Goal: Task Accomplishment & Management: Use online tool/utility

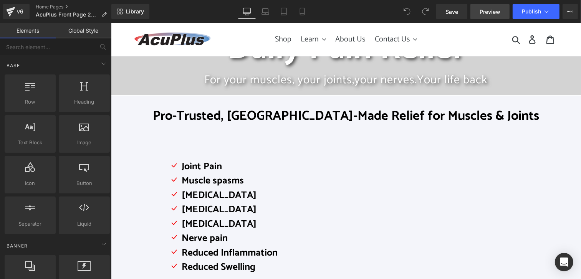
click at [486, 9] on span "Preview" at bounding box center [489, 12] width 21 height 8
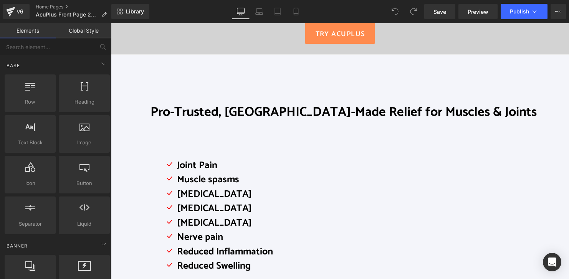
scroll to position [230, 0]
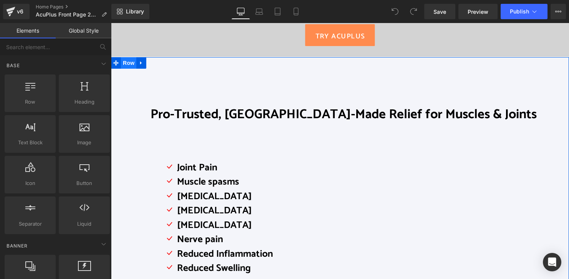
click at [124, 63] on span "Row" at bounding box center [128, 63] width 15 height 12
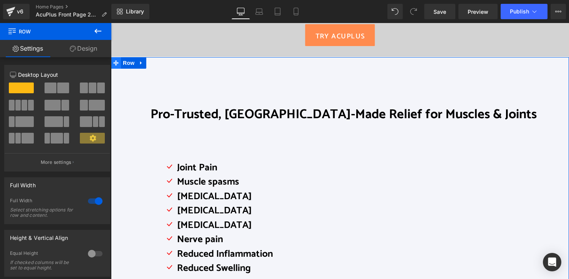
click at [114, 64] on icon at bounding box center [115, 62] width 5 height 5
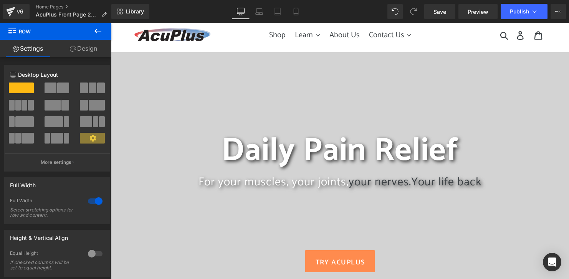
scroll to position [0, 0]
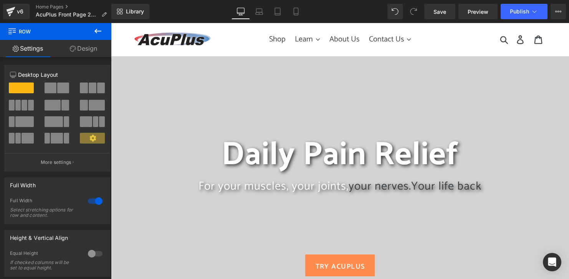
click at [139, 103] on div "Daily Pain Relief" at bounding box center [340, 121] width 458 height 109
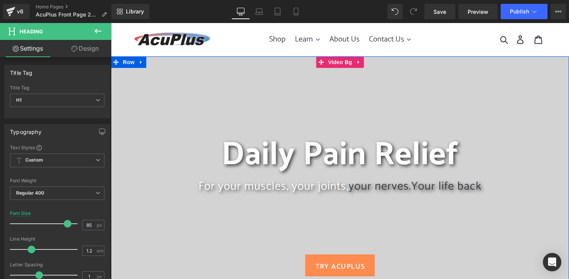
click at [160, 59] on div at bounding box center [340, 171] width 458 height 230
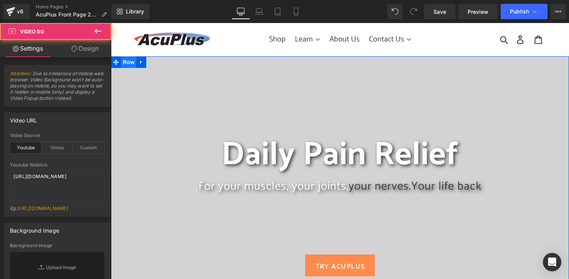
click at [131, 59] on span "Row" at bounding box center [128, 62] width 15 height 12
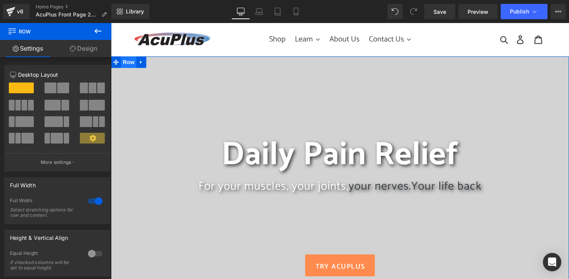
click at [127, 63] on span "Row" at bounding box center [128, 62] width 15 height 12
click at [90, 51] on link "Design" at bounding box center [84, 48] width 56 height 17
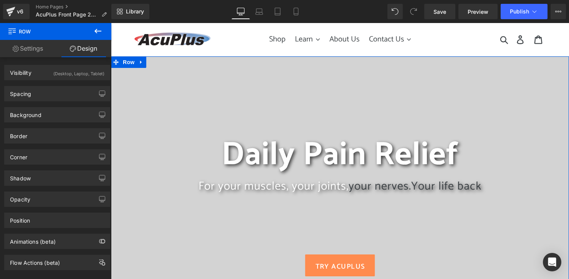
click at [90, 50] on link "Design" at bounding box center [84, 48] width 56 height 17
click at [43, 50] on link "Settings" at bounding box center [28, 48] width 56 height 17
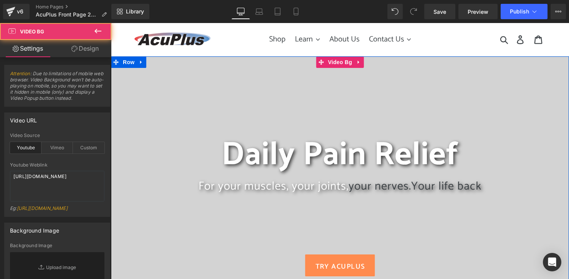
click at [173, 60] on div at bounding box center [340, 171] width 458 height 230
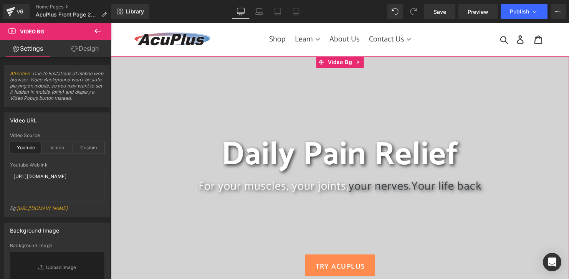
click at [85, 50] on link "Design" at bounding box center [85, 48] width 56 height 17
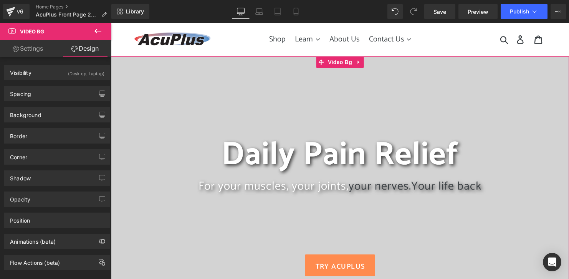
click at [35, 51] on link "Settings" at bounding box center [28, 48] width 56 height 17
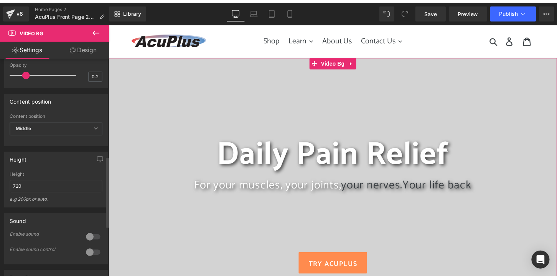
scroll to position [384, 0]
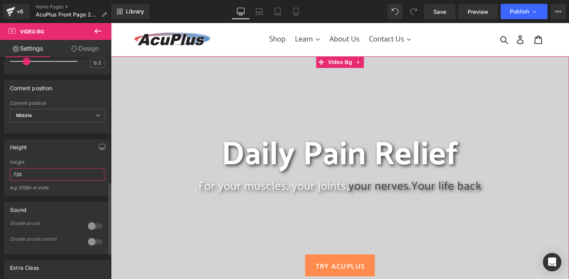
click at [33, 178] on input "720" at bounding box center [57, 174] width 94 height 13
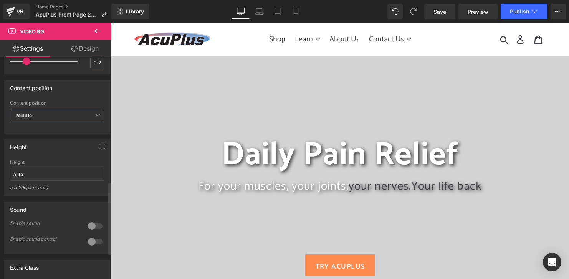
click at [63, 196] on div "e.g 200px or auto." at bounding box center [57, 190] width 94 height 11
click at [435, 12] on span "Save" at bounding box center [439, 12] width 13 height 8
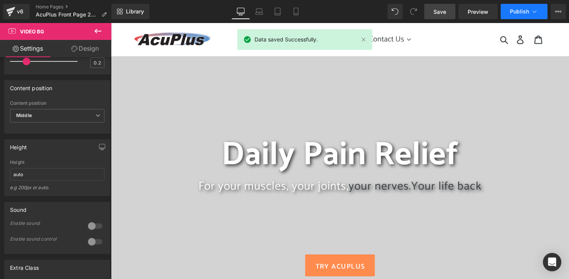
click at [516, 12] on span "Publish" at bounding box center [519, 11] width 19 height 6
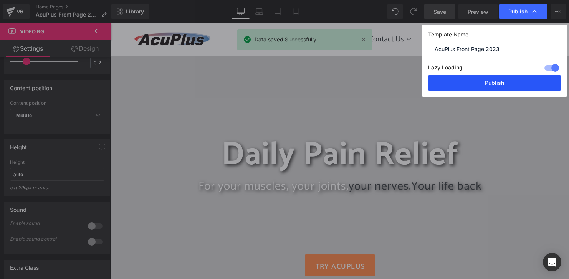
click at [494, 83] on button "Publish" at bounding box center [494, 82] width 133 height 15
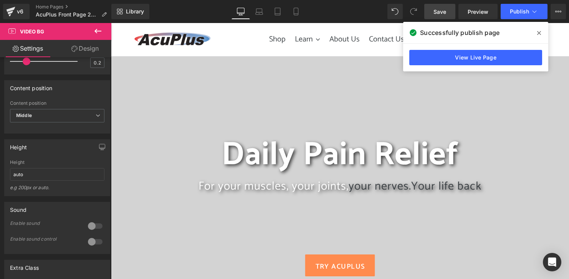
click at [540, 33] on icon at bounding box center [539, 33] width 4 height 6
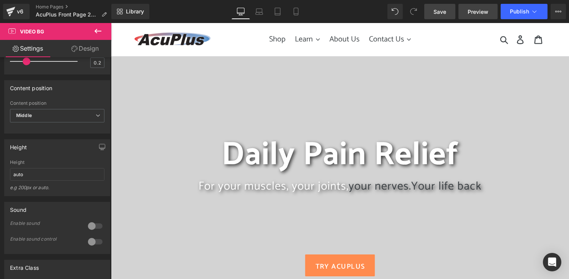
click at [484, 10] on span "Preview" at bounding box center [477, 12] width 21 height 8
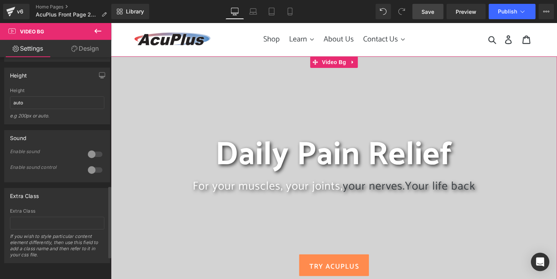
scroll to position [464, 0]
click at [26, 100] on input "auto" at bounding box center [57, 102] width 94 height 13
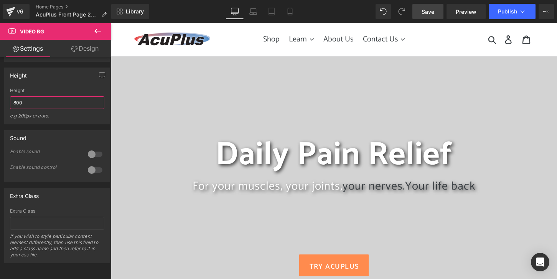
type input "800"
click at [436, 12] on link "Save" at bounding box center [428, 11] width 31 height 15
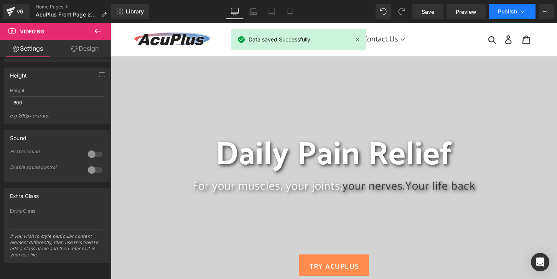
click at [495, 14] on button "Publish" at bounding box center [512, 11] width 47 height 15
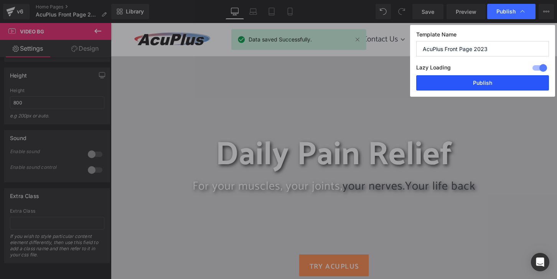
click at [487, 84] on button "Publish" at bounding box center [482, 82] width 133 height 15
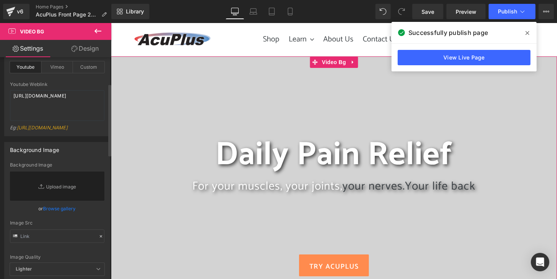
scroll to position [0, 0]
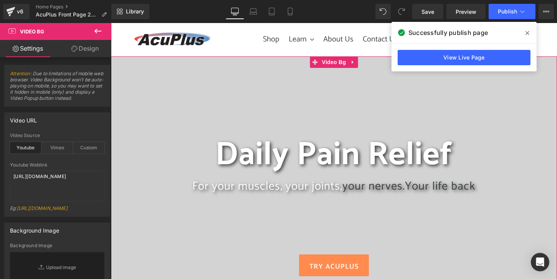
click at [90, 49] on link "Design" at bounding box center [85, 48] width 56 height 17
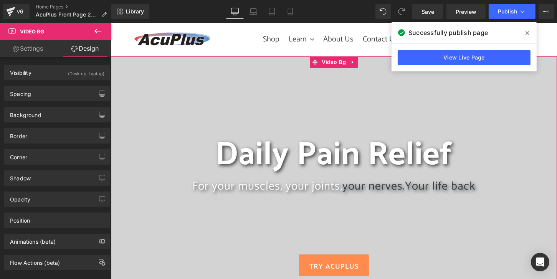
click at [90, 49] on link "Design" at bounding box center [85, 48] width 56 height 17
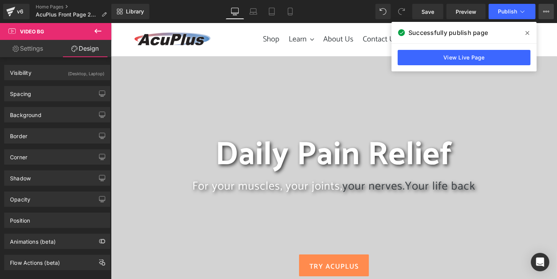
click at [548, 12] on icon at bounding box center [546, 11] width 6 height 6
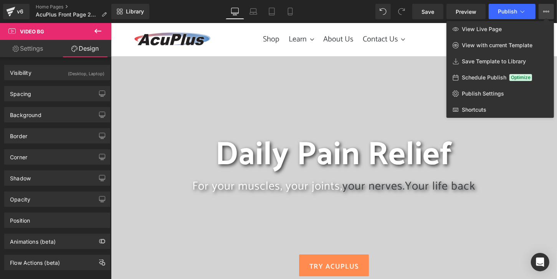
click at [546, 10] on icon at bounding box center [546, 11] width 6 height 6
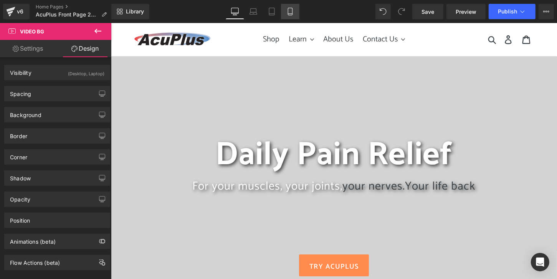
click at [290, 12] on icon at bounding box center [290, 12] width 8 height 8
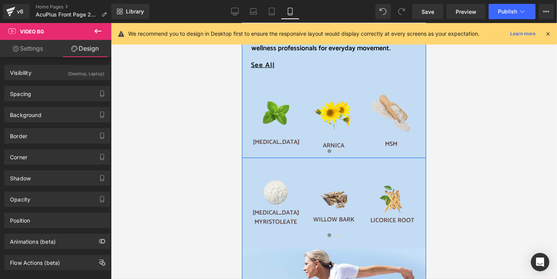
scroll to position [691, 0]
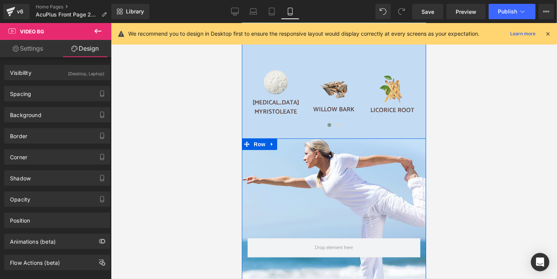
click at [317, 149] on div "Row Row" at bounding box center [333, 229] width 184 height 182
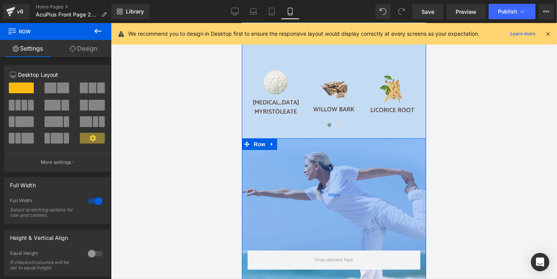
drag, startPoint x: 333, startPoint y: 133, endPoint x: 338, endPoint y: 145, distance: 13.1
click at [338, 145] on div "292px" at bounding box center [333, 194] width 184 height 112
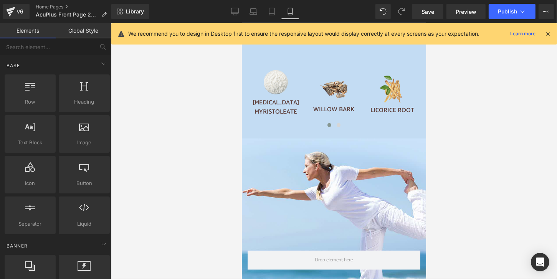
click at [451, 144] on div at bounding box center [334, 151] width 446 height 256
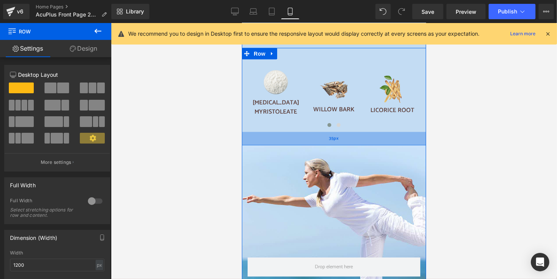
drag, startPoint x: 391, startPoint y: 125, endPoint x: 396, endPoint y: 132, distance: 8.3
click at [396, 132] on div "35px" at bounding box center [333, 138] width 184 height 13
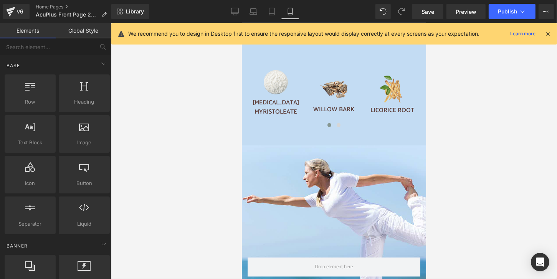
click at [473, 135] on div at bounding box center [334, 151] width 446 height 256
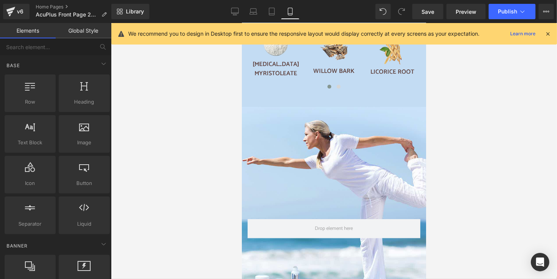
scroll to position [768, 0]
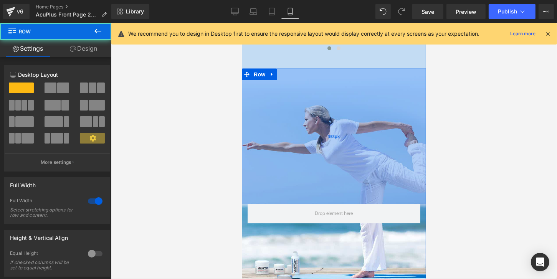
drag, startPoint x: 341, startPoint y: 64, endPoint x: 345, endPoint y: 88, distance: 23.7
click at [345, 88] on div "353px" at bounding box center [333, 135] width 184 height 135
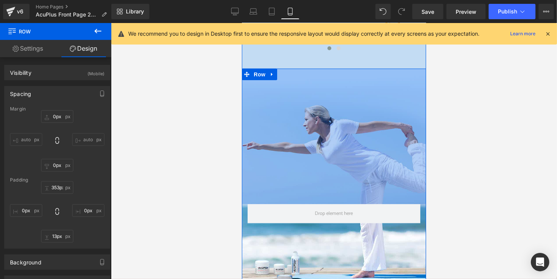
scroll to position [691, 0]
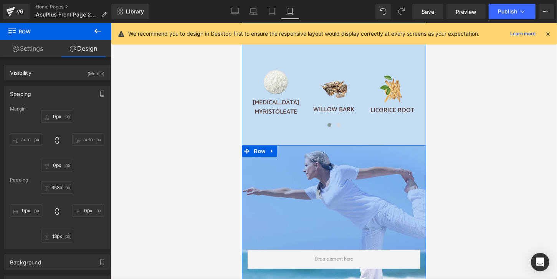
drag, startPoint x: 338, startPoint y: 165, endPoint x: 342, endPoint y: 133, distance: 32.1
click at [342, 133] on div "Pro-Trusted, [GEOGRAPHIC_DATA]-Made Relief for Muscles & Joints Heading Youtube…" at bounding box center [333, 25] width 184 height 612
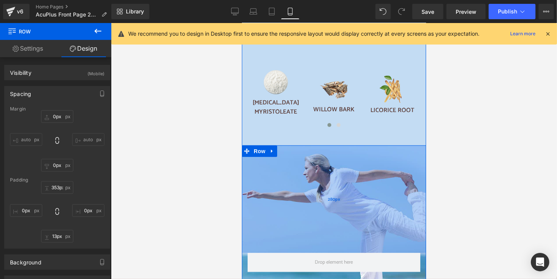
drag, startPoint x: 357, startPoint y: 148, endPoint x: 357, endPoint y: 152, distance: 3.9
click at [357, 152] on div "280px" at bounding box center [333, 198] width 184 height 107
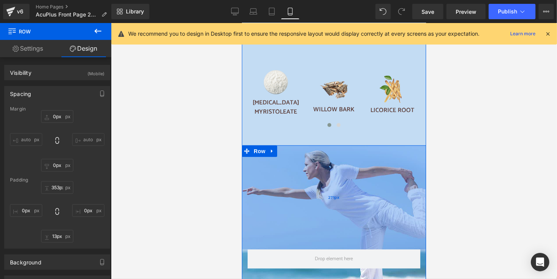
click at [385, 149] on div "271px" at bounding box center [333, 197] width 184 height 104
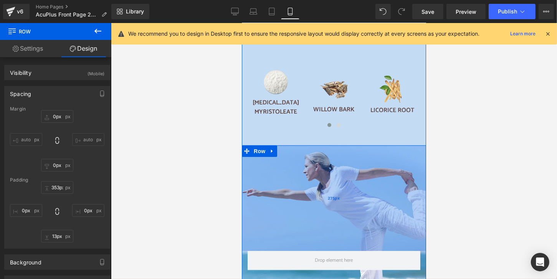
click at [396, 154] on div "275px" at bounding box center [333, 198] width 184 height 106
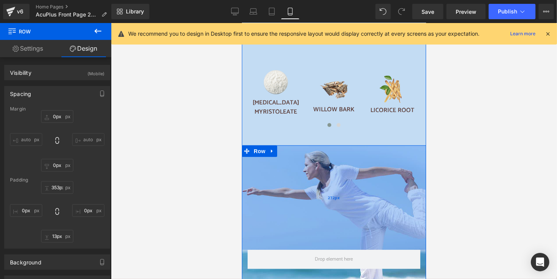
click at [404, 150] on div "272px" at bounding box center [333, 197] width 184 height 104
click at [405, 150] on div "271px" at bounding box center [333, 197] width 184 height 104
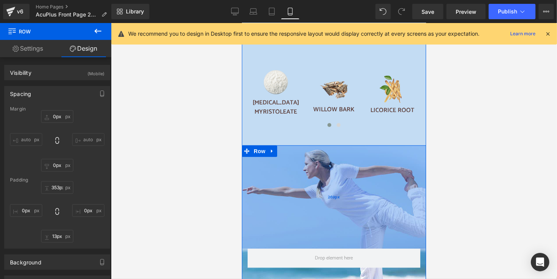
click at [406, 147] on div "269px" at bounding box center [333, 196] width 184 height 103
click at [408, 145] on div "268px" at bounding box center [333, 196] width 184 height 103
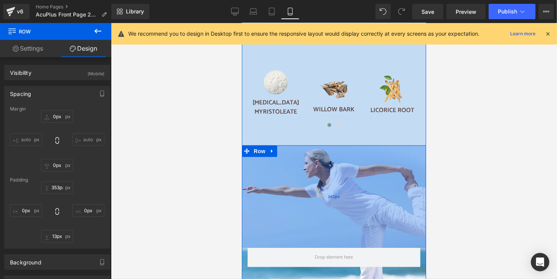
click at [411, 147] on div "267px" at bounding box center [333, 196] width 184 height 102
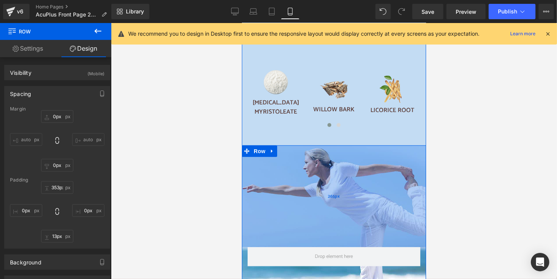
click at [408, 145] on div "265px" at bounding box center [333, 196] width 184 height 102
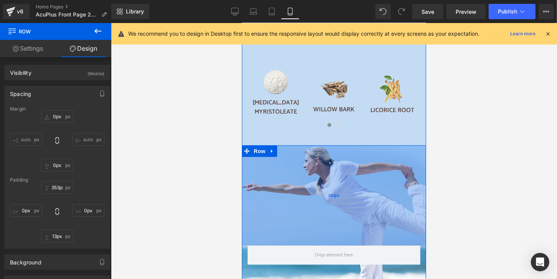
click at [409, 146] on div "261px" at bounding box center [333, 195] width 184 height 100
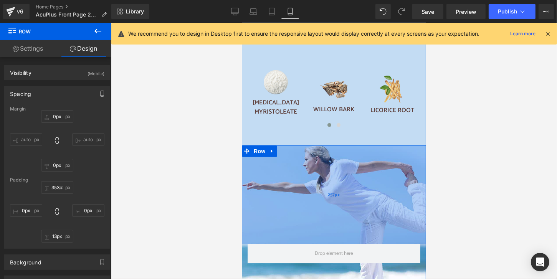
click at [411, 145] on div "257px" at bounding box center [333, 194] width 184 height 99
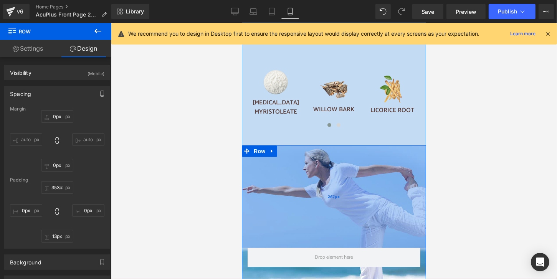
drag, startPoint x: 400, startPoint y: 148, endPoint x: 401, endPoint y: 153, distance: 5.0
click at [401, 153] on div "267px" at bounding box center [333, 196] width 184 height 102
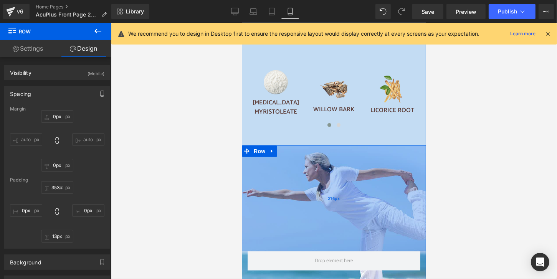
click at [403, 151] on div "276px" at bounding box center [333, 198] width 184 height 106
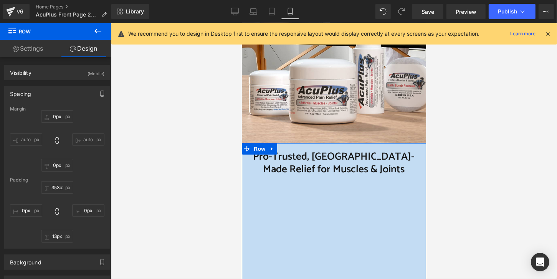
scroll to position [230, 0]
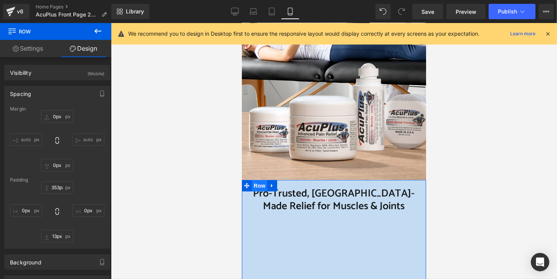
click at [255, 187] on span "Row" at bounding box center [258, 186] width 15 height 12
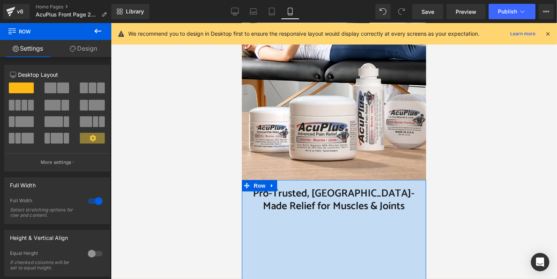
click at [88, 51] on link "Design" at bounding box center [84, 48] width 56 height 17
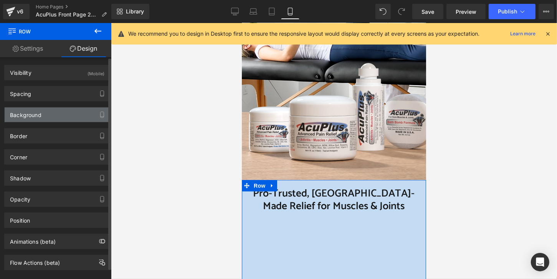
click at [66, 112] on div "Background" at bounding box center [57, 114] width 105 height 15
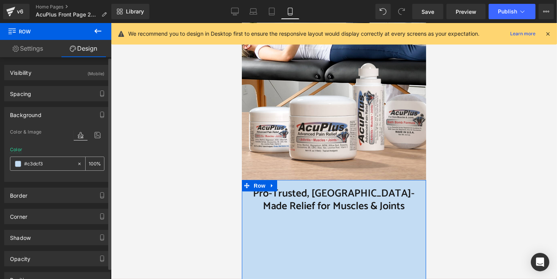
click at [18, 165] on span at bounding box center [18, 164] width 6 height 6
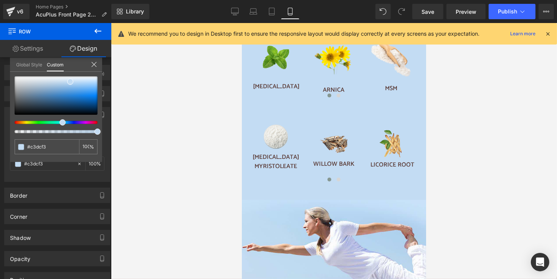
scroll to position [652, 0]
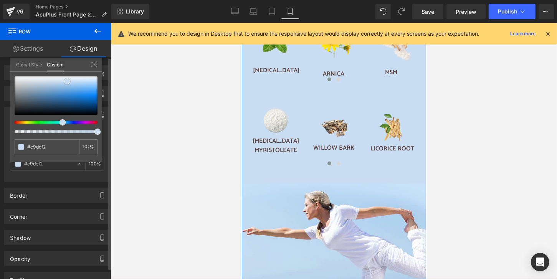
click at [66, 81] on span at bounding box center [67, 81] width 6 height 6
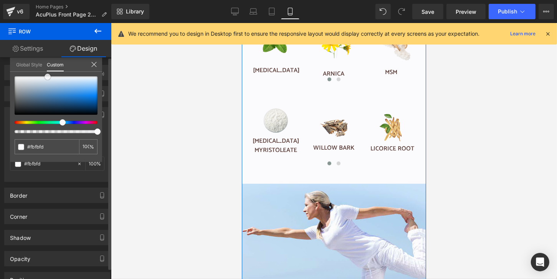
drag, startPoint x: 68, startPoint y: 81, endPoint x: 49, endPoint y: 77, distance: 20.1
click at [49, 77] on span at bounding box center [48, 77] width 6 height 6
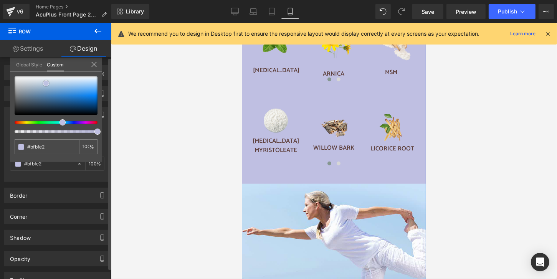
drag, startPoint x: 47, startPoint y: 78, endPoint x: 45, endPoint y: 84, distance: 6.3
click at [45, 84] on span at bounding box center [46, 83] width 6 height 6
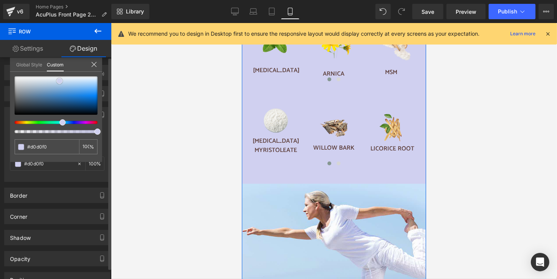
drag, startPoint x: 47, startPoint y: 84, endPoint x: 60, endPoint y: 83, distance: 13.6
click at [60, 83] on span at bounding box center [59, 81] width 6 height 6
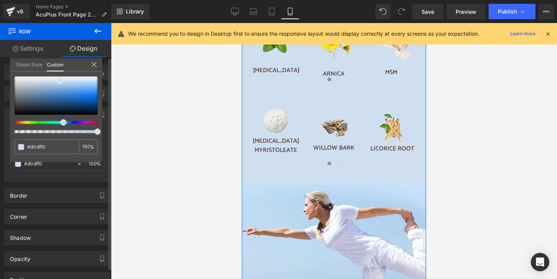
click at [61, 123] on span at bounding box center [63, 122] width 6 height 6
click at [57, 82] on span at bounding box center [58, 81] width 6 height 6
click at [60, 122] on span at bounding box center [63, 122] width 6 height 6
click at [57, 80] on span at bounding box center [56, 81] width 6 height 6
click at [53, 84] on span at bounding box center [50, 81] width 6 height 6
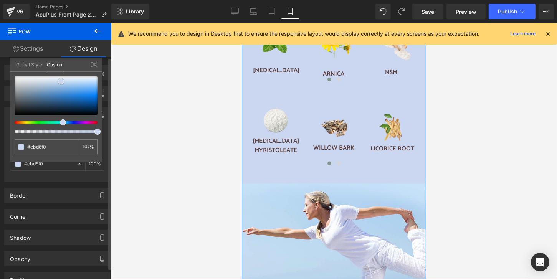
drag, startPoint x: 57, startPoint y: 81, endPoint x: 61, endPoint y: 81, distance: 4.3
click at [61, 81] on div at bounding box center [56, 95] width 83 height 38
click at [61, 123] on span at bounding box center [64, 122] width 6 height 6
click at [64, 81] on span at bounding box center [62, 82] width 6 height 6
drag, startPoint x: 64, startPoint y: 122, endPoint x: 60, endPoint y: 124, distance: 4.6
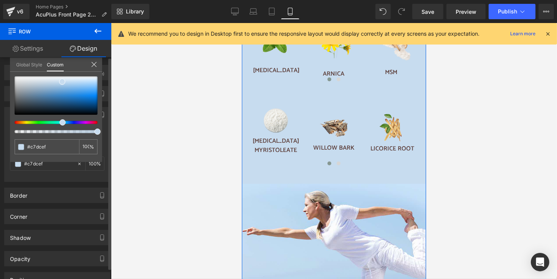
click at [60, 124] on div at bounding box center [56, 104] width 83 height 57
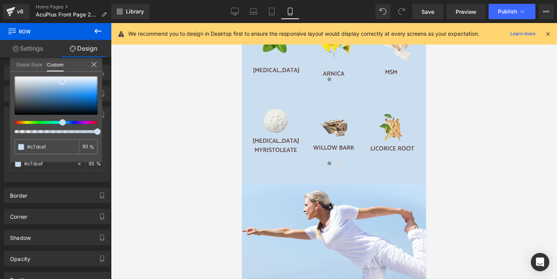
drag, startPoint x: 97, startPoint y: 133, endPoint x: 130, endPoint y: 139, distance: 33.4
click at [130, 139] on div "Row You are previewing how the will restyle your page. You can not edit Element…" at bounding box center [278, 146] width 557 height 292
drag, startPoint x: 98, startPoint y: 133, endPoint x: 124, endPoint y: 138, distance: 26.9
click at [116, 134] on div "Row You are previewing how the will restyle your page. You can not edit Element…" at bounding box center [278, 146] width 557 height 292
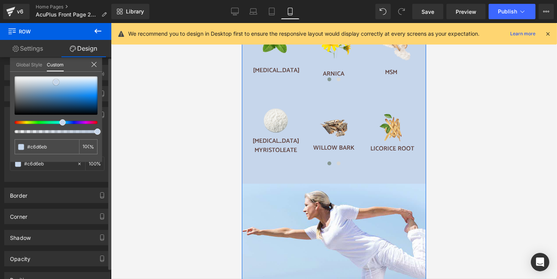
drag, startPoint x: 61, startPoint y: 81, endPoint x: 54, endPoint y: 81, distance: 6.2
click at [54, 81] on span at bounding box center [56, 82] width 6 height 6
drag, startPoint x: 62, startPoint y: 121, endPoint x: 59, endPoint y: 124, distance: 4.1
click at [59, 124] on span at bounding box center [62, 122] width 6 height 6
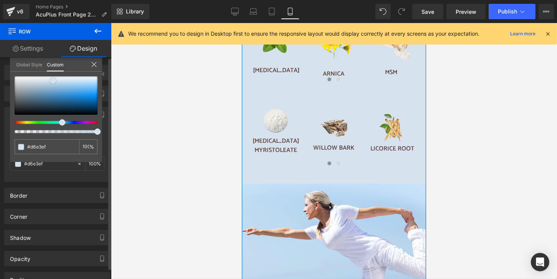
click at [54, 80] on span at bounding box center [53, 81] width 6 height 6
click at [59, 124] on div at bounding box center [56, 104] width 83 height 57
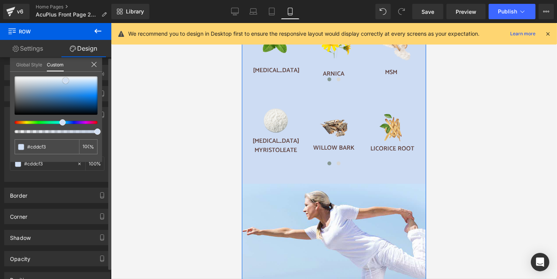
drag, startPoint x: 53, startPoint y: 81, endPoint x: 66, endPoint y: 81, distance: 12.7
click at [66, 81] on span at bounding box center [66, 81] width 6 height 6
click at [60, 126] on div at bounding box center [56, 104] width 83 height 57
drag, startPoint x: 65, startPoint y: 83, endPoint x: 76, endPoint y: 83, distance: 11.1
click at [76, 83] on span at bounding box center [77, 81] width 6 height 6
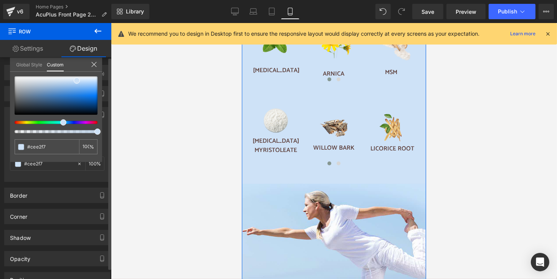
click at [62, 124] on span at bounding box center [63, 122] width 6 height 6
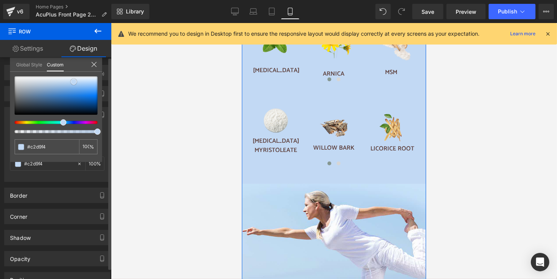
click at [73, 81] on span at bounding box center [74, 82] width 6 height 6
drag, startPoint x: 72, startPoint y: 82, endPoint x: 66, endPoint y: 82, distance: 6.1
click at [66, 82] on span at bounding box center [67, 82] width 6 height 6
click at [64, 82] on span at bounding box center [65, 82] width 6 height 6
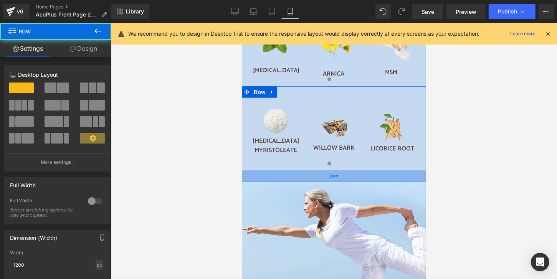
click at [348, 171] on div "31px" at bounding box center [333, 176] width 184 height 12
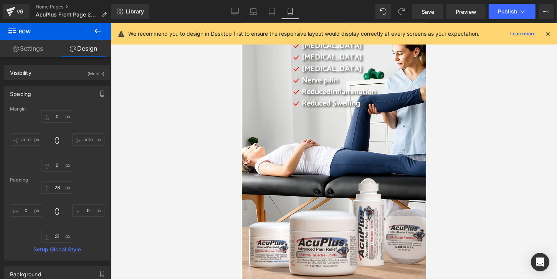
scroll to position [230, 0]
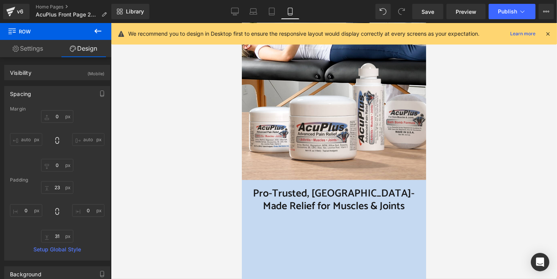
click at [23, 33] on span "Row" at bounding box center [46, 31] width 77 height 17
click at [92, 31] on button at bounding box center [97, 31] width 27 height 17
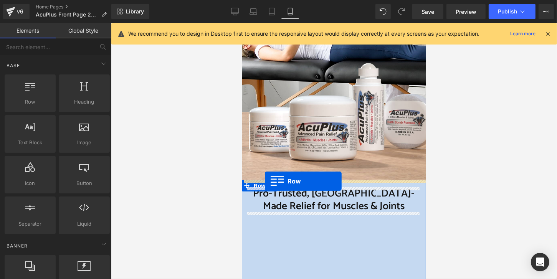
drag, startPoint x: 272, startPoint y: 111, endPoint x: 264, endPoint y: 181, distance: 69.9
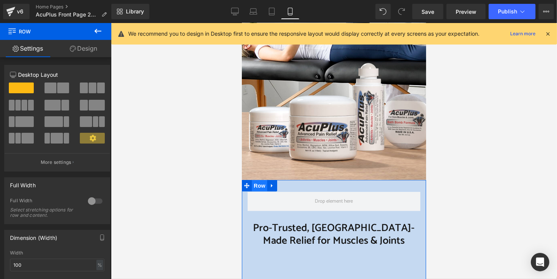
click at [259, 183] on span "Row" at bounding box center [258, 186] width 15 height 12
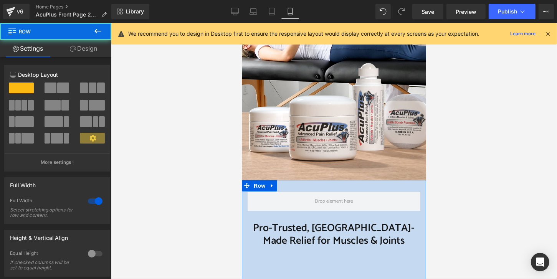
click at [88, 52] on link "Design" at bounding box center [84, 48] width 56 height 17
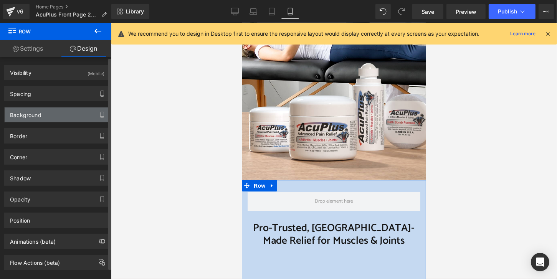
click at [62, 116] on div "Background" at bounding box center [57, 114] width 105 height 15
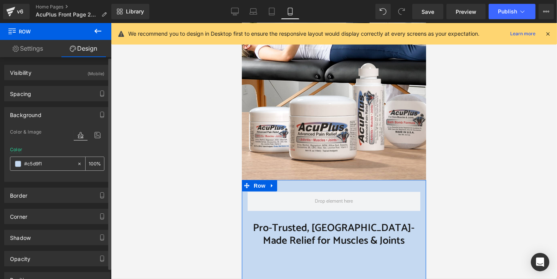
click at [50, 165] on input "#c5d9f1" at bounding box center [48, 164] width 49 height 8
click at [18, 163] on span at bounding box center [18, 164] width 6 height 6
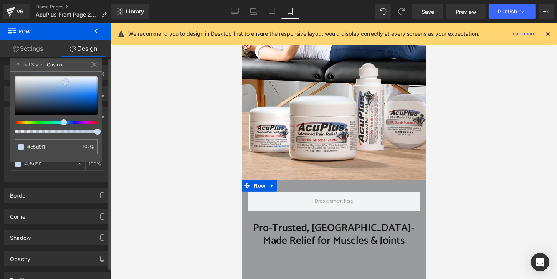
click at [16, 91] on div at bounding box center [56, 95] width 83 height 38
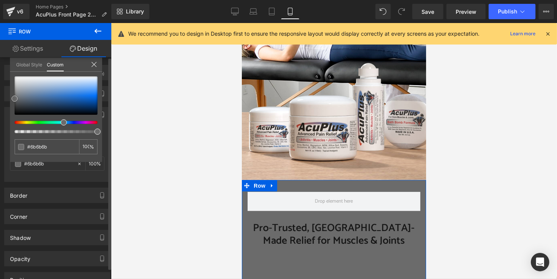
drag, startPoint x: 16, startPoint y: 91, endPoint x: 10, endPoint y: 99, distance: 9.5
click at [10, 101] on div "Background Color & Image color Color #c5d9f1 100 % Image Replace Image Upload i…" at bounding box center [57, 141] width 115 height 81
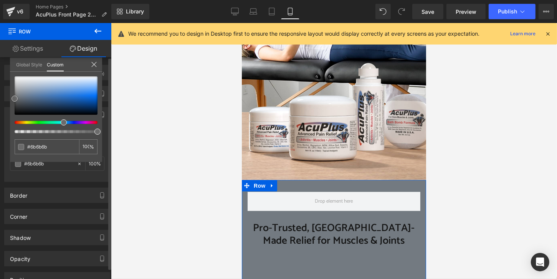
click at [20, 96] on div at bounding box center [56, 95] width 83 height 38
click at [18, 97] on span at bounding box center [18, 97] width 6 height 6
click at [105, 51] on link "Design" at bounding box center [84, 48] width 56 height 17
click at [94, 61] on icon at bounding box center [94, 64] width 6 height 6
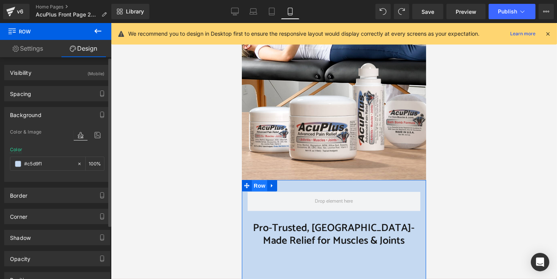
click at [256, 185] on span "Row" at bounding box center [258, 186] width 15 height 12
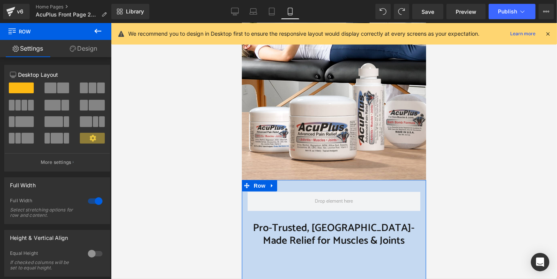
click at [86, 48] on link "Design" at bounding box center [84, 48] width 56 height 17
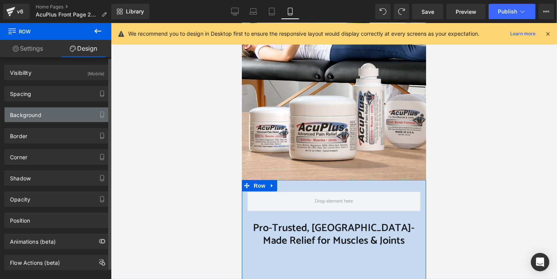
click at [58, 110] on div "Background" at bounding box center [57, 114] width 105 height 15
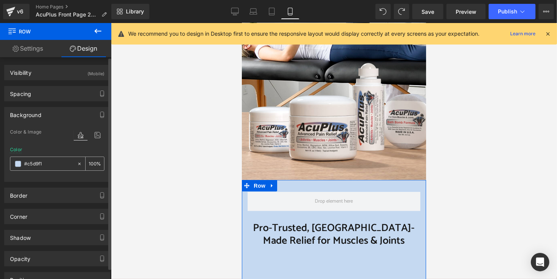
click at [18, 164] on span at bounding box center [18, 164] width 6 height 6
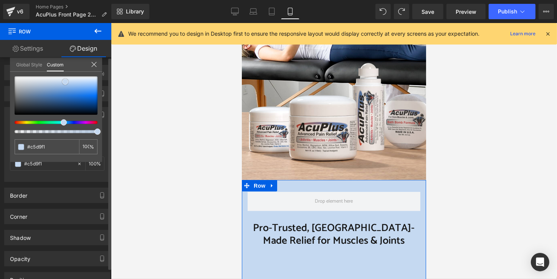
click at [17, 94] on div at bounding box center [56, 95] width 83 height 38
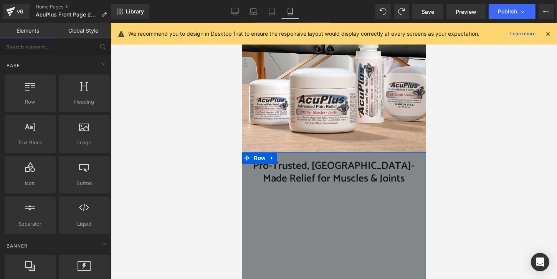
scroll to position [269, 0]
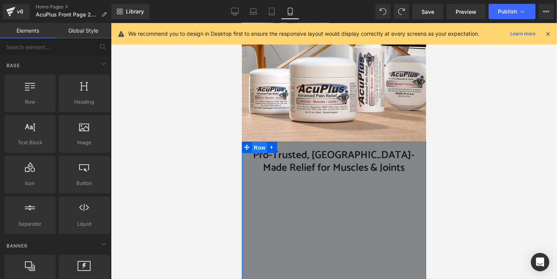
click at [253, 149] on span "Row" at bounding box center [258, 148] width 15 height 12
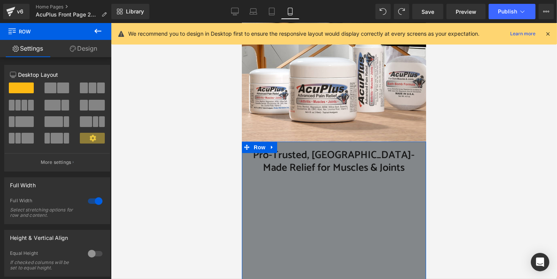
click at [84, 48] on link "Design" at bounding box center [84, 48] width 56 height 17
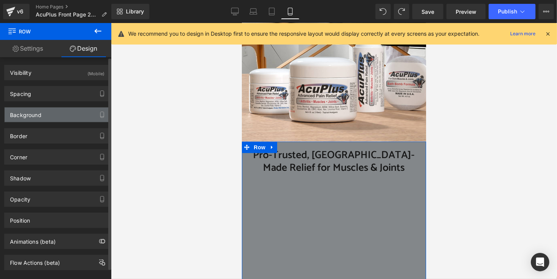
click at [67, 112] on div "Background" at bounding box center [57, 114] width 105 height 15
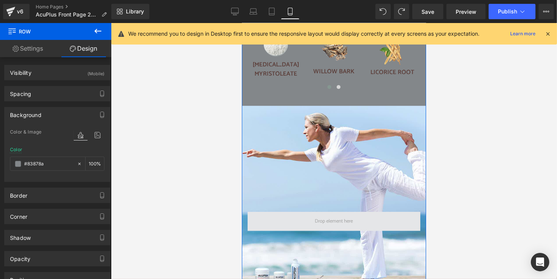
scroll to position [729, 0]
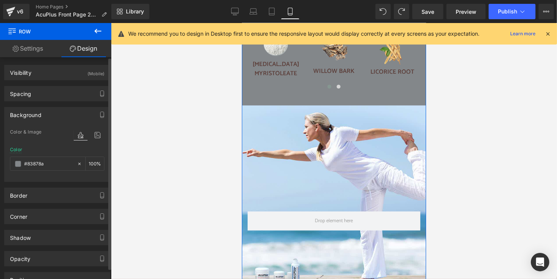
click at [77, 135] on icon at bounding box center [81, 135] width 14 height 10
click at [80, 136] on icon at bounding box center [81, 135] width 14 height 10
click at [77, 136] on icon at bounding box center [81, 135] width 14 height 10
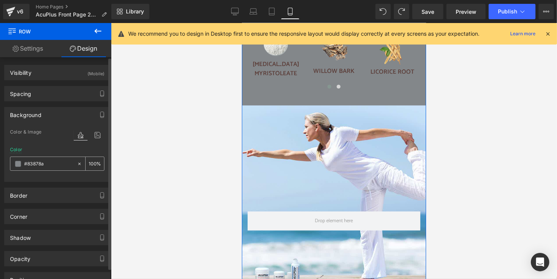
click at [20, 165] on span at bounding box center [18, 164] width 6 height 6
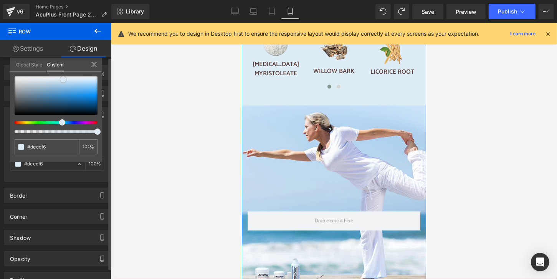
click at [63, 79] on div at bounding box center [56, 95] width 83 height 38
click at [67, 82] on div at bounding box center [56, 95] width 83 height 38
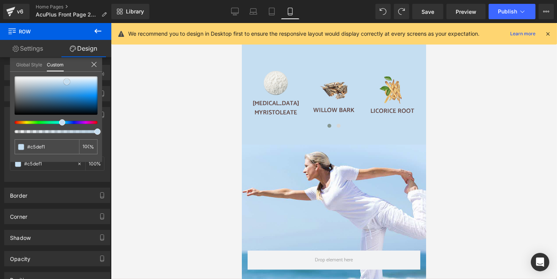
scroll to position [691, 0]
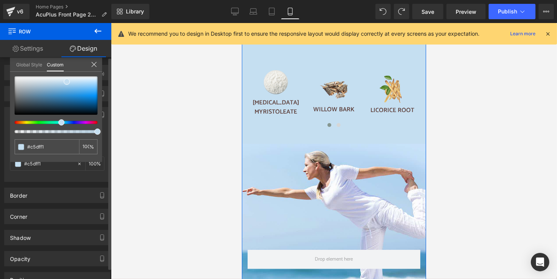
drag, startPoint x: 63, startPoint y: 122, endPoint x: 60, endPoint y: 126, distance: 5.5
click at [60, 126] on div at bounding box center [56, 104] width 83 height 57
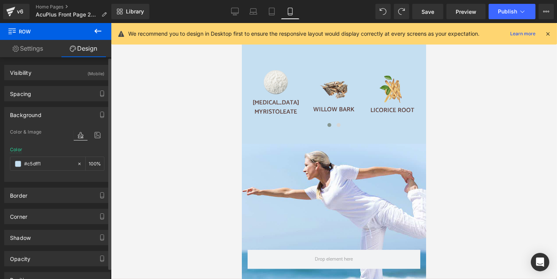
click at [172, 164] on div at bounding box center [334, 151] width 446 height 256
click at [551, 35] on icon at bounding box center [547, 33] width 7 height 7
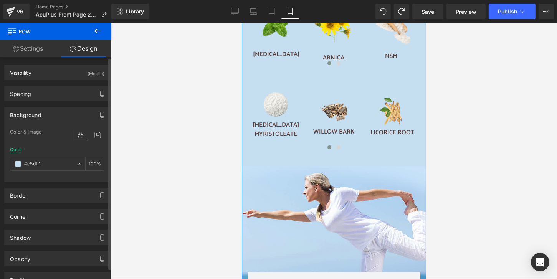
scroll to position [729, 0]
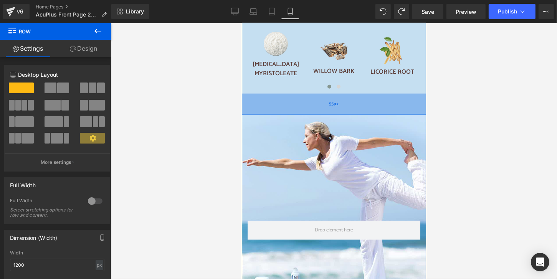
drag, startPoint x: 329, startPoint y: 94, endPoint x: 330, endPoint y: 104, distance: 10.0
click at [330, 104] on div "55px" at bounding box center [333, 103] width 184 height 21
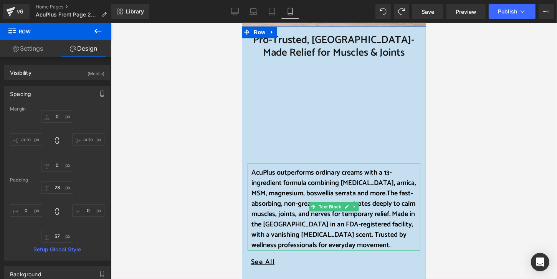
scroll to position [307, 0]
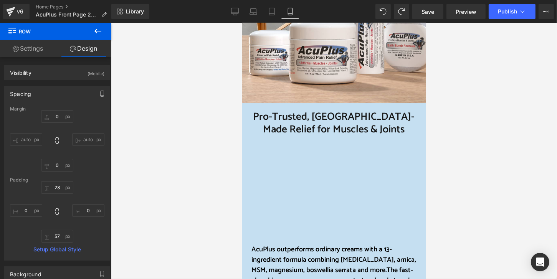
click at [10, 32] on icon at bounding box center [11, 30] width 7 height 7
click at [99, 33] on icon at bounding box center [97, 30] width 9 height 9
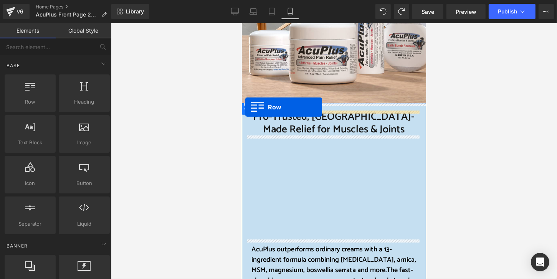
drag, startPoint x: 272, startPoint y: 115, endPoint x: 245, endPoint y: 107, distance: 28.0
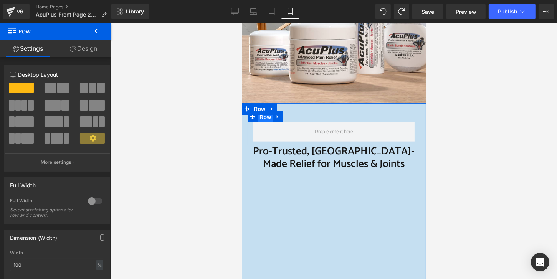
click at [263, 118] on span "Row" at bounding box center [264, 117] width 15 height 12
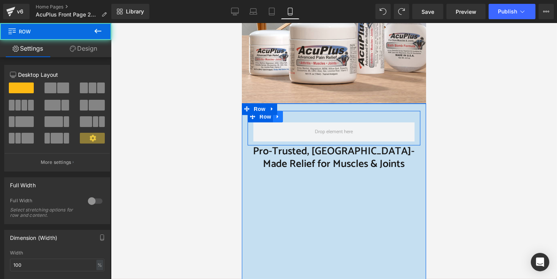
click at [274, 119] on link at bounding box center [277, 117] width 10 height 12
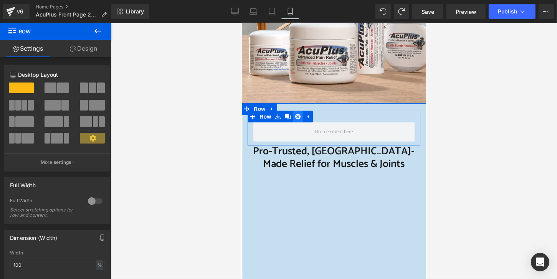
click at [295, 117] on icon at bounding box center [297, 116] width 5 height 5
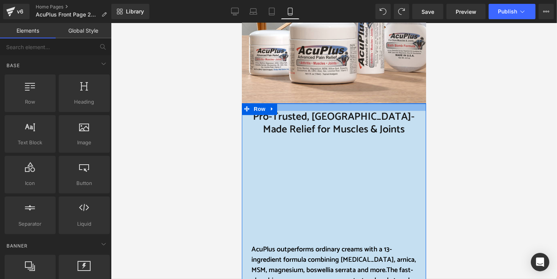
click at [277, 106] on div at bounding box center [333, 106] width 184 height 7
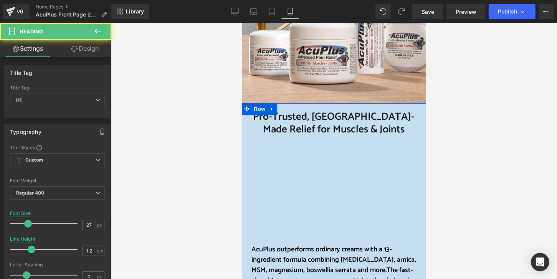
click at [260, 114] on span "Pro-Trusted, [GEOGRAPHIC_DATA]-Made Relief for Muscles & Joints" at bounding box center [334, 123] width 162 height 30
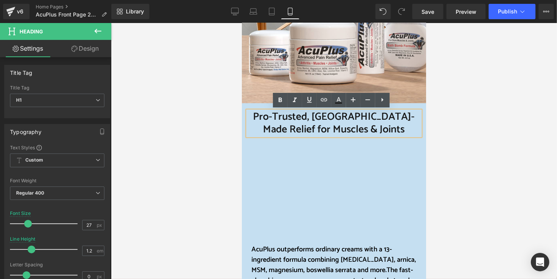
click at [210, 107] on div at bounding box center [334, 151] width 446 height 256
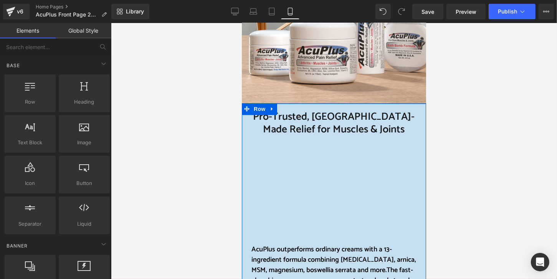
click at [252, 114] on span "Row" at bounding box center [258, 109] width 15 height 12
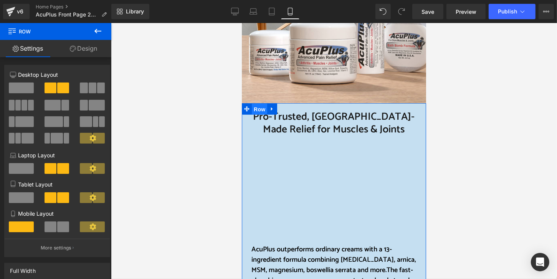
click at [253, 111] on span "Row" at bounding box center [258, 109] width 15 height 12
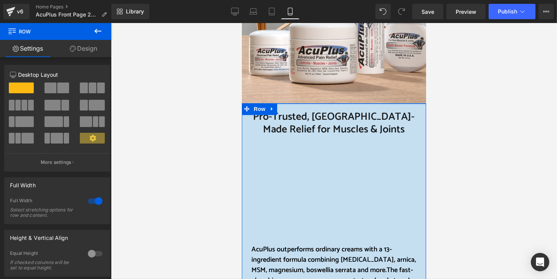
click at [253, 114] on span "Row" at bounding box center [258, 109] width 15 height 12
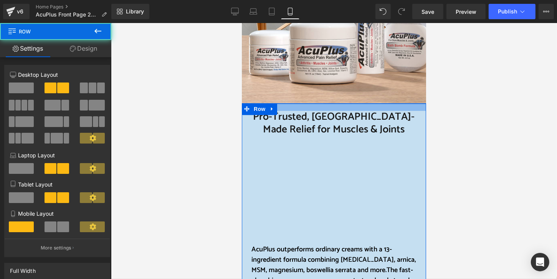
click at [314, 104] on div at bounding box center [333, 106] width 184 height 7
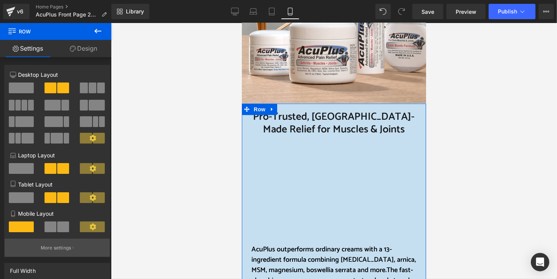
click at [62, 254] on button "More settings" at bounding box center [57, 248] width 105 height 18
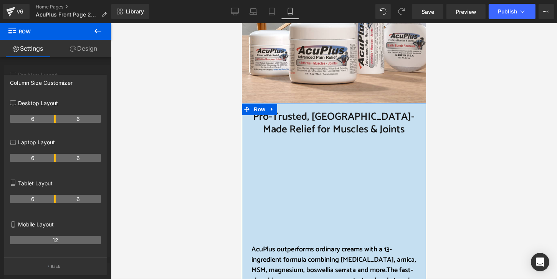
click at [63, 239] on th "12" at bounding box center [55, 240] width 91 height 8
click at [50, 269] on button "Back" at bounding box center [55, 266] width 102 height 17
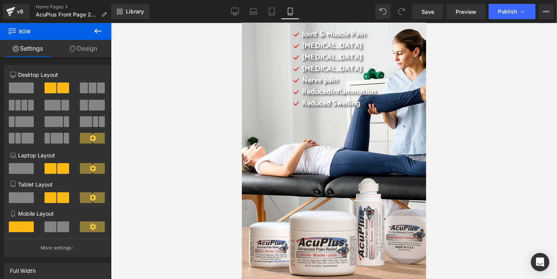
scroll to position [115, 0]
click at [91, 50] on link "Design" at bounding box center [84, 48] width 56 height 17
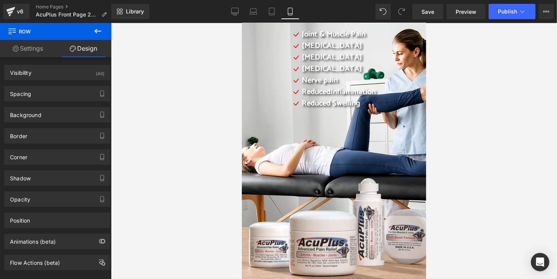
click at [96, 30] on icon at bounding box center [97, 31] width 7 height 5
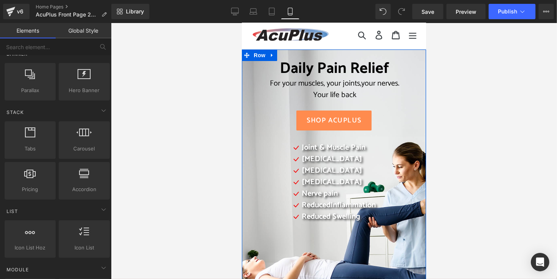
scroll to position [0, 0]
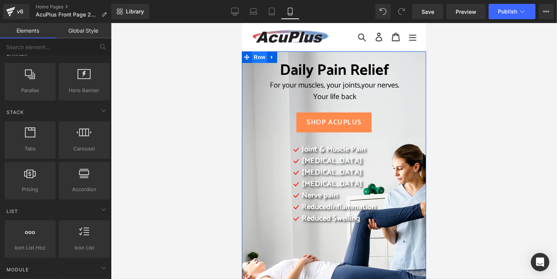
click at [254, 62] on span "Row" at bounding box center [258, 57] width 15 height 12
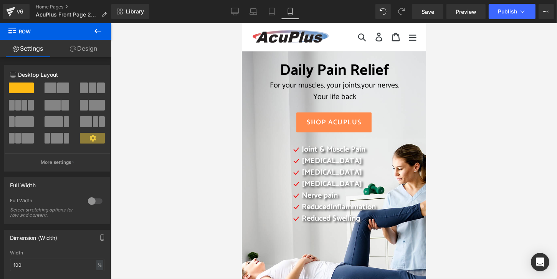
click at [129, 178] on div at bounding box center [334, 151] width 446 height 256
click at [477, 71] on div at bounding box center [334, 151] width 446 height 256
click at [160, 76] on div at bounding box center [334, 151] width 446 height 256
click at [99, 29] on icon at bounding box center [97, 30] width 9 height 9
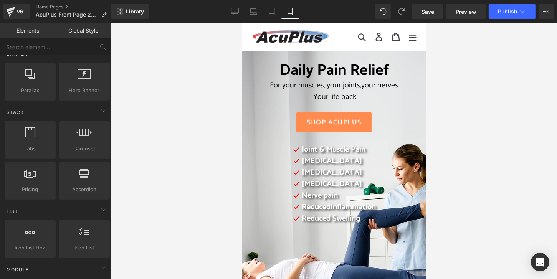
click at [149, 51] on div at bounding box center [334, 151] width 446 height 256
click at [245, 103] on div "Daily Pain Relief For your muscles, your joints, your nerves. Your life back He…" at bounding box center [333, 230] width 184 height 359
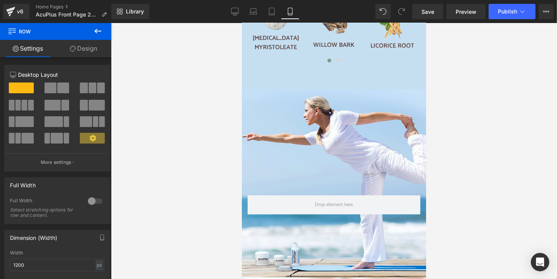
scroll to position [691, 0]
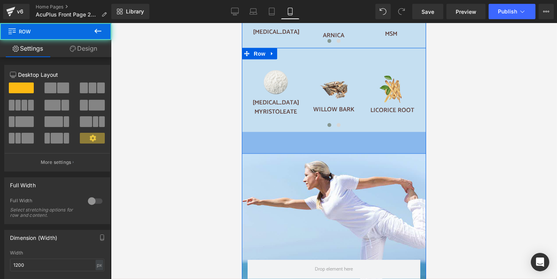
click at [245, 133] on div "57px" at bounding box center [333, 143] width 184 height 22
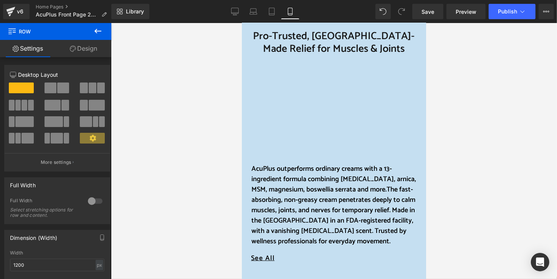
scroll to position [307, 0]
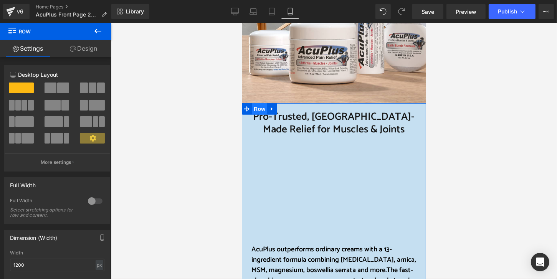
click at [254, 109] on span "Row" at bounding box center [258, 109] width 15 height 12
click at [88, 51] on link "Design" at bounding box center [84, 48] width 56 height 17
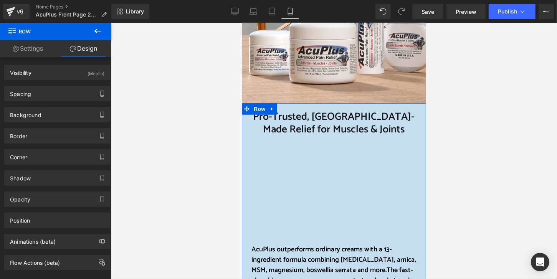
click at [88, 51] on link "Design" at bounding box center [84, 48] width 56 height 17
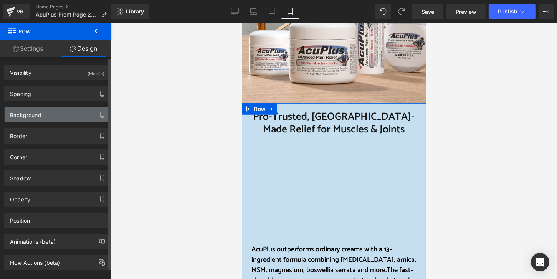
click at [76, 116] on div "Background" at bounding box center [57, 114] width 105 height 15
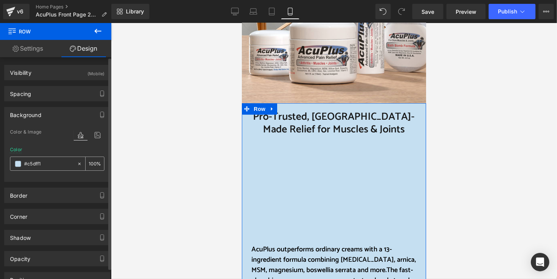
click at [41, 163] on input "#c5dff1" at bounding box center [48, 164] width 49 height 8
click at [17, 165] on span at bounding box center [18, 164] width 6 height 6
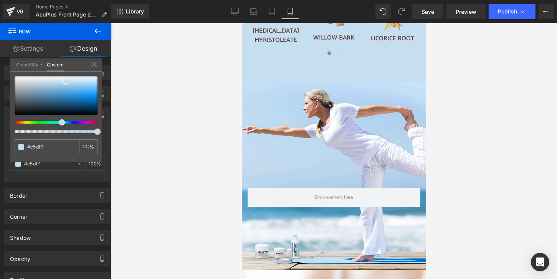
scroll to position [768, 0]
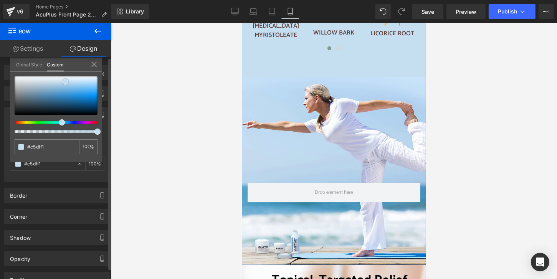
click at [64, 85] on div at bounding box center [56, 95] width 83 height 38
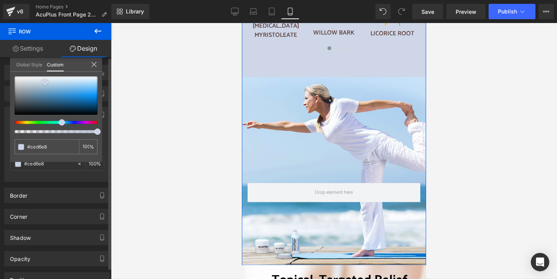
drag, startPoint x: 64, startPoint y: 85, endPoint x: 45, endPoint y: 82, distance: 19.8
click at [45, 82] on span at bounding box center [45, 82] width 6 height 6
drag, startPoint x: 45, startPoint y: 82, endPoint x: 50, endPoint y: 81, distance: 5.1
click at [50, 81] on span at bounding box center [50, 81] width 6 height 6
click at [62, 126] on div at bounding box center [56, 104] width 83 height 57
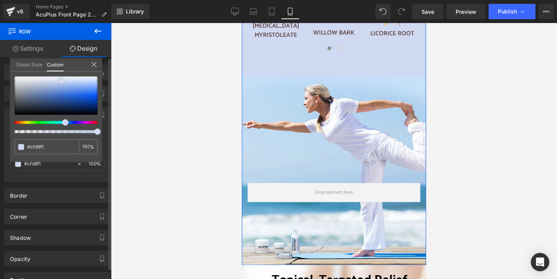
drag, startPoint x: 50, startPoint y: 80, endPoint x: 61, endPoint y: 80, distance: 11.5
click at [61, 80] on span at bounding box center [61, 81] width 6 height 6
click at [66, 124] on div at bounding box center [56, 104] width 83 height 57
drag, startPoint x: 67, startPoint y: 122, endPoint x: 61, endPoint y: 122, distance: 6.1
click at [61, 122] on div at bounding box center [53, 122] width 83 height 3
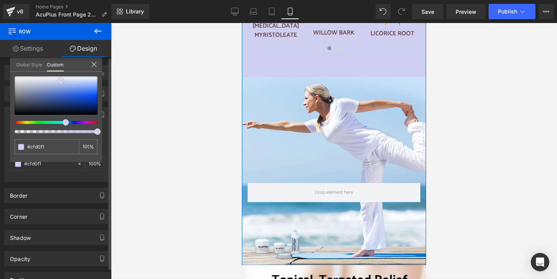
click at [61, 80] on span at bounding box center [61, 81] width 6 height 6
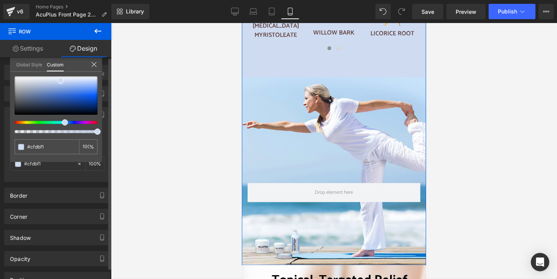
click at [62, 124] on div at bounding box center [53, 122] width 83 height 3
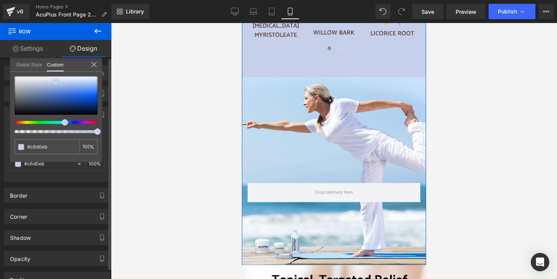
drag, startPoint x: 61, startPoint y: 81, endPoint x: 55, endPoint y: 82, distance: 5.5
click at [55, 82] on span at bounding box center [55, 82] width 6 height 6
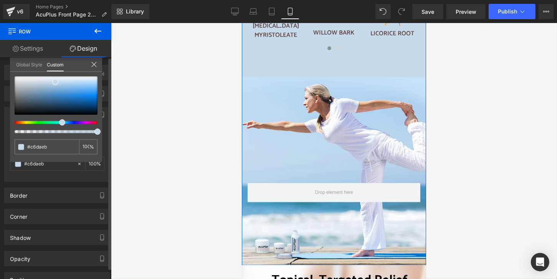
drag, startPoint x: 64, startPoint y: 124, endPoint x: 58, endPoint y: 124, distance: 5.4
click at [58, 124] on div at bounding box center [56, 104] width 83 height 57
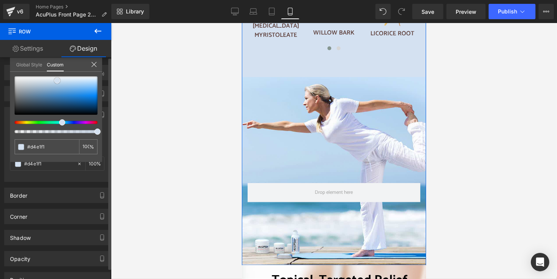
click at [58, 79] on span at bounding box center [57, 81] width 6 height 6
click at [61, 123] on span at bounding box center [63, 122] width 6 height 6
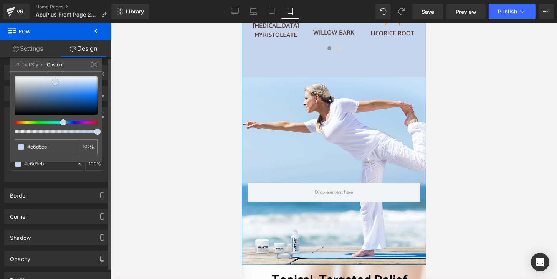
click at [56, 83] on span at bounding box center [55, 82] width 6 height 6
click at [59, 122] on div at bounding box center [53, 122] width 83 height 3
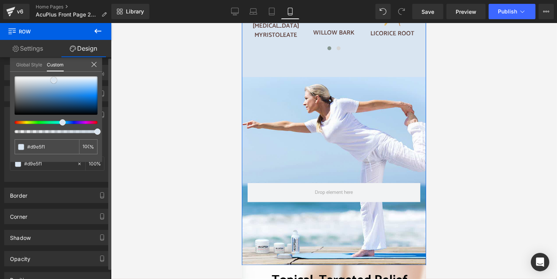
click at [53, 80] on span at bounding box center [54, 80] width 6 height 6
click at [58, 123] on div at bounding box center [53, 122] width 83 height 3
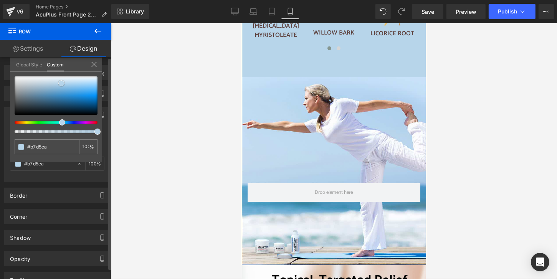
drag, startPoint x: 54, startPoint y: 79, endPoint x: 61, endPoint y: 83, distance: 8.3
click at [61, 83] on span at bounding box center [61, 83] width 6 height 6
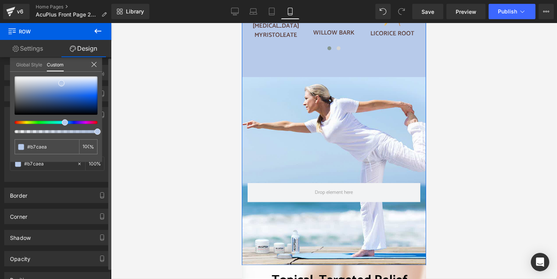
click at [61, 122] on div at bounding box center [53, 122] width 83 height 3
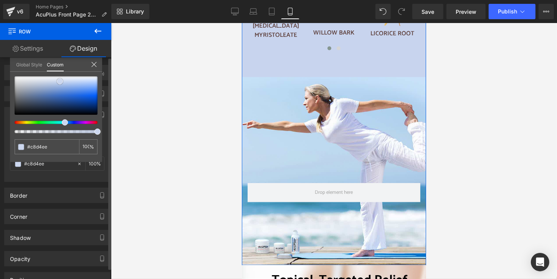
click at [59, 81] on span at bounding box center [60, 81] width 6 height 6
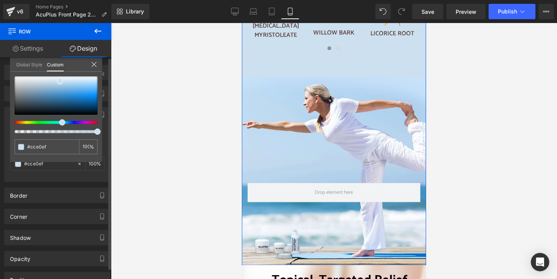
drag, startPoint x: 64, startPoint y: 122, endPoint x: 59, endPoint y: 122, distance: 5.0
click at [59, 122] on div at bounding box center [53, 122] width 83 height 3
click at [61, 79] on span at bounding box center [60, 81] width 6 height 6
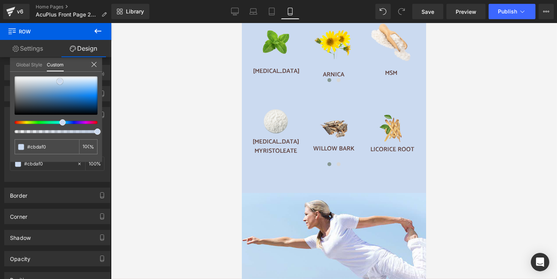
scroll to position [691, 0]
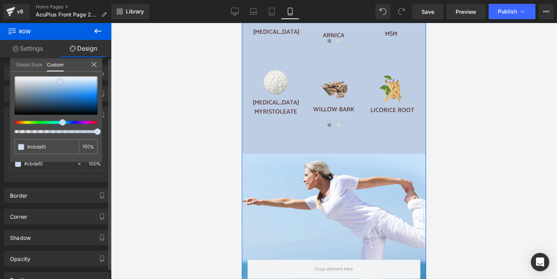
click at [50, 83] on div at bounding box center [56, 95] width 83 height 38
click at [47, 86] on div at bounding box center [56, 95] width 83 height 38
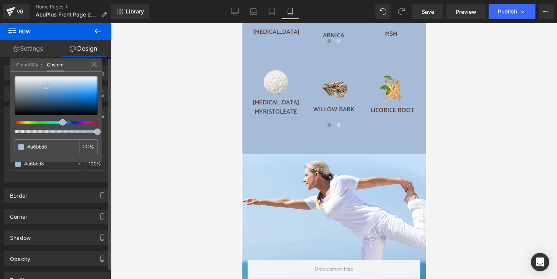
click at [48, 97] on div at bounding box center [56, 95] width 83 height 38
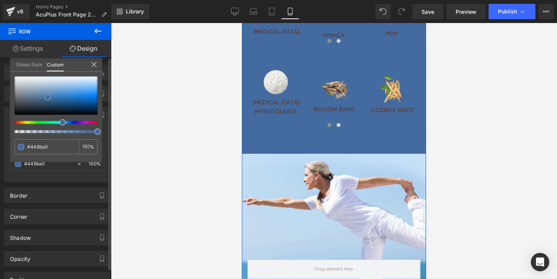
click at [70, 101] on div at bounding box center [56, 95] width 83 height 38
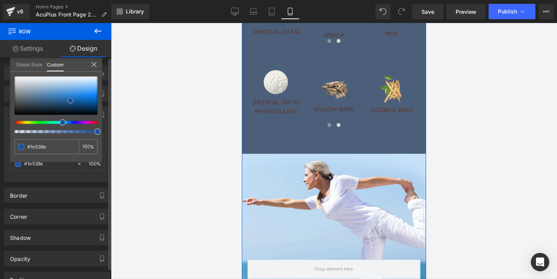
click at [33, 100] on div at bounding box center [56, 95] width 83 height 38
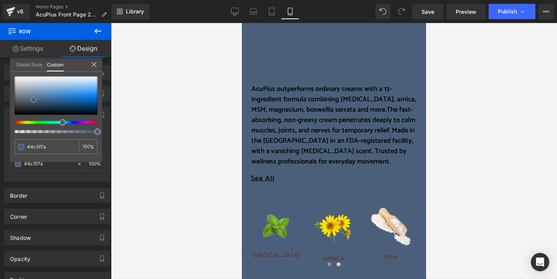
scroll to position [422, 0]
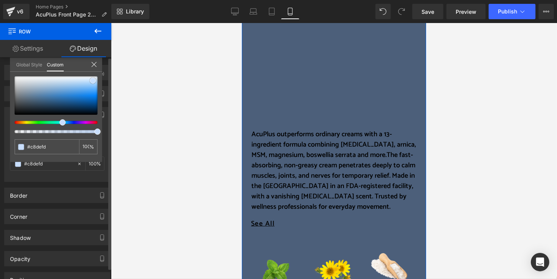
click at [93, 81] on div at bounding box center [56, 95] width 83 height 38
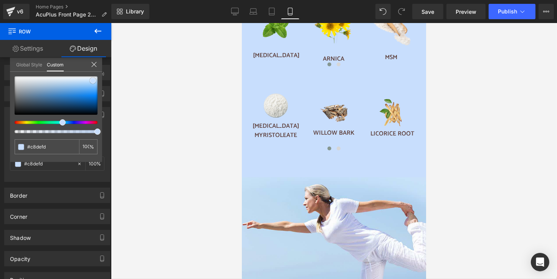
scroll to position [729, 0]
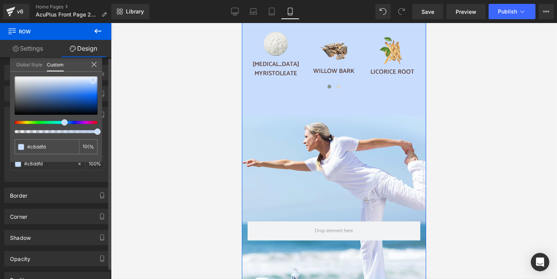
drag, startPoint x: 64, startPoint y: 121, endPoint x: 63, endPoint y: 131, distance: 10.0
click at [63, 131] on div at bounding box center [56, 104] width 83 height 57
drag, startPoint x: 64, startPoint y: 123, endPoint x: 59, endPoint y: 122, distance: 4.7
click at [59, 122] on div at bounding box center [53, 122] width 83 height 3
drag, startPoint x: 97, startPoint y: 132, endPoint x: 101, endPoint y: 132, distance: 4.2
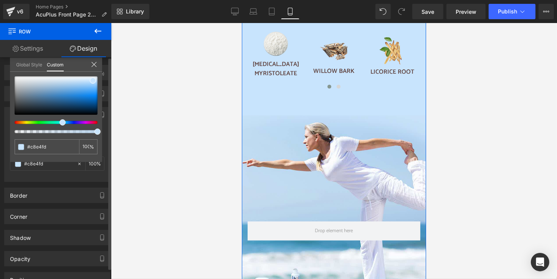
click at [101, 132] on div "#c5dff1 100 %" at bounding box center [56, 119] width 92 height 86
drag, startPoint x: 97, startPoint y: 131, endPoint x: 144, endPoint y: 139, distance: 47.6
click at [137, 139] on div "Row You are previewing how the will restyle your page. You can not edit Element…" at bounding box center [278, 146] width 557 height 292
click at [61, 122] on span at bounding box center [64, 122] width 6 height 6
click at [60, 122] on div at bounding box center [53, 122] width 83 height 3
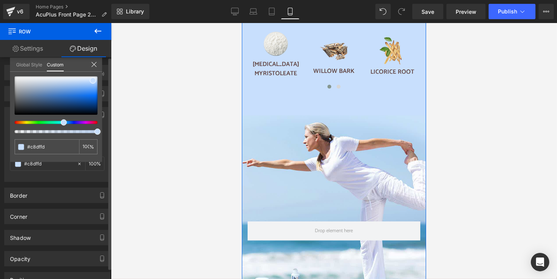
click at [61, 122] on span at bounding box center [64, 122] width 6 height 6
click at [62, 122] on span at bounding box center [64, 122] width 6 height 6
click at [170, 135] on div at bounding box center [334, 151] width 446 height 256
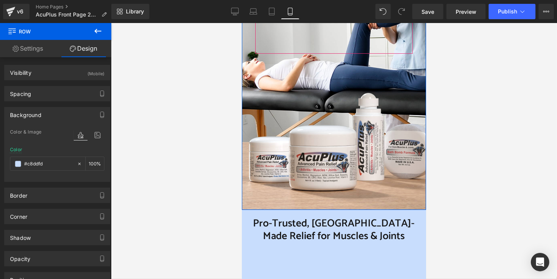
scroll to position [269, 0]
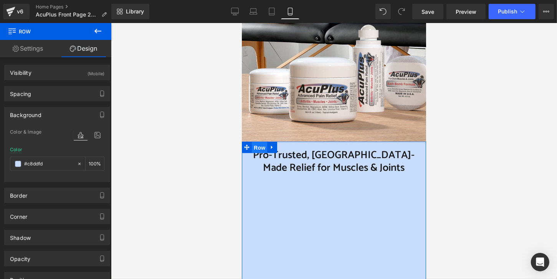
click at [258, 151] on span "Row" at bounding box center [258, 148] width 15 height 12
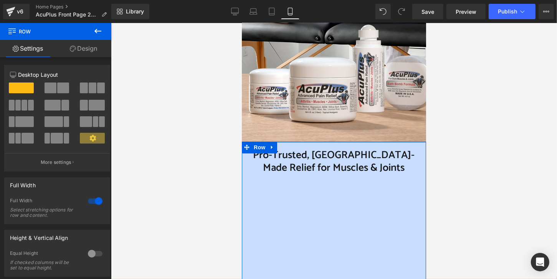
click at [258, 153] on span "Pro-Trusted, [GEOGRAPHIC_DATA]-Made Relief for Muscles & Joints" at bounding box center [334, 161] width 162 height 30
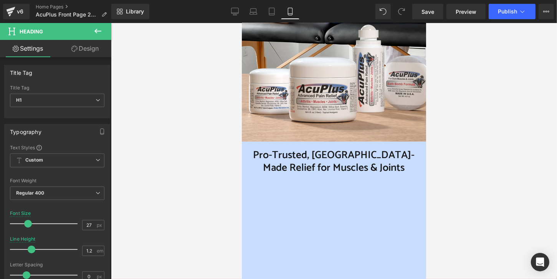
click at [94, 52] on link "Design" at bounding box center [85, 48] width 56 height 17
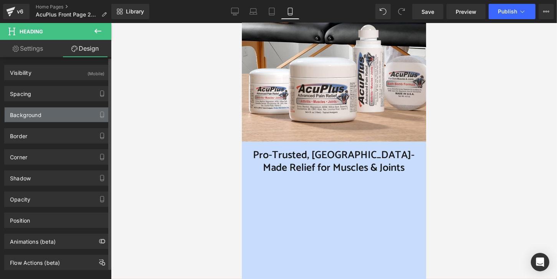
click at [88, 112] on div "Background" at bounding box center [57, 114] width 105 height 15
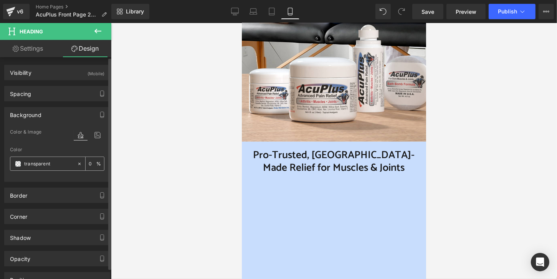
click at [18, 165] on span at bounding box center [18, 164] width 6 height 6
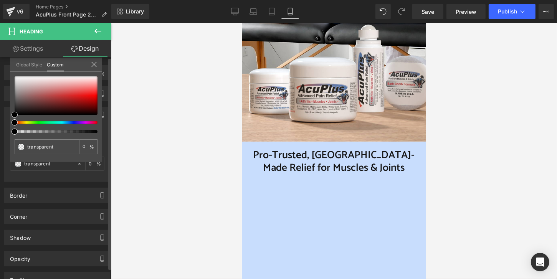
click at [69, 122] on div at bounding box center [53, 122] width 83 height 3
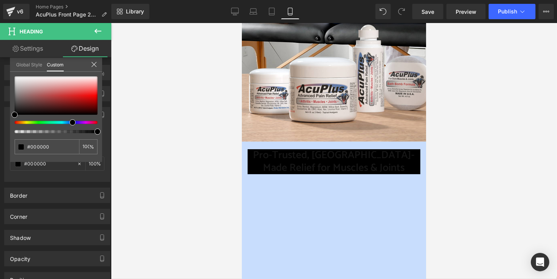
click at [29, 50] on link "Settings" at bounding box center [28, 48] width 56 height 17
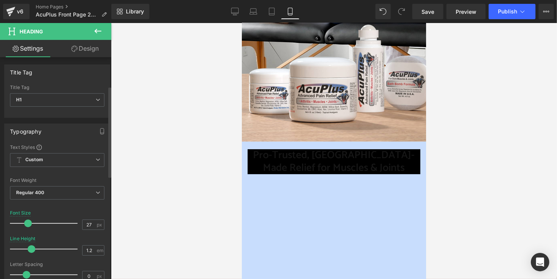
scroll to position [0, 0]
click at [93, 50] on link "Design" at bounding box center [85, 48] width 56 height 17
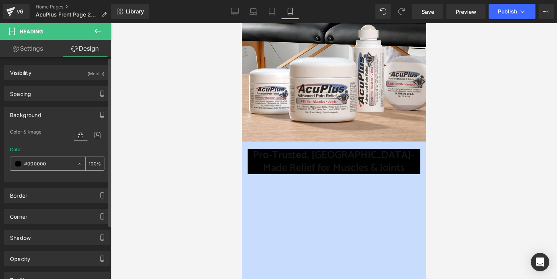
click at [89, 164] on input "0" at bounding box center [93, 163] width 8 height 8
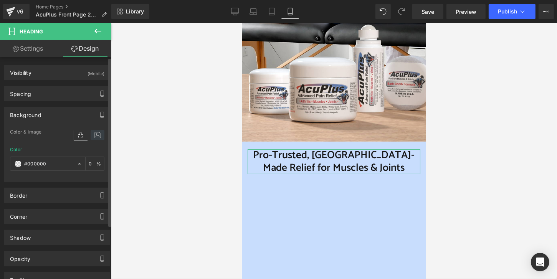
type input "0"
click at [96, 132] on icon at bounding box center [98, 135] width 14 height 10
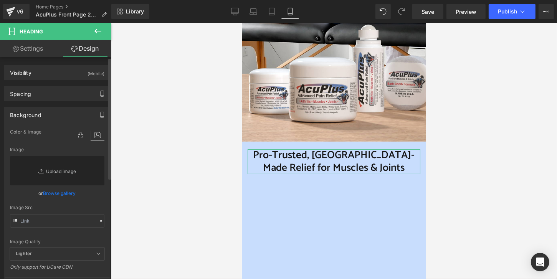
click at [73, 170] on link "Replace Image" at bounding box center [57, 170] width 94 height 29
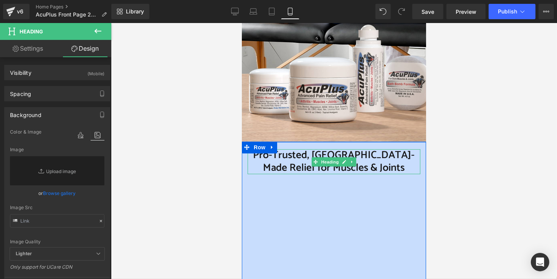
click at [394, 156] on span "Pro-Trusted, [GEOGRAPHIC_DATA]-Made Relief for Muscles & Joints" at bounding box center [334, 161] width 162 height 30
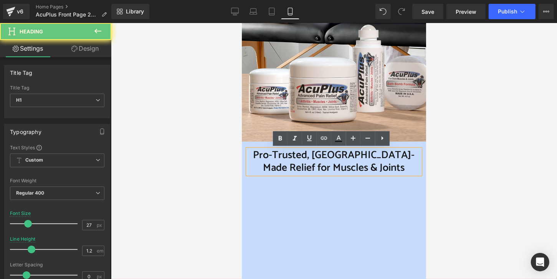
click at [392, 156] on span "Pro-Trusted, [GEOGRAPHIC_DATA]-Made Relief for Muscles & Joints" at bounding box center [334, 161] width 162 height 30
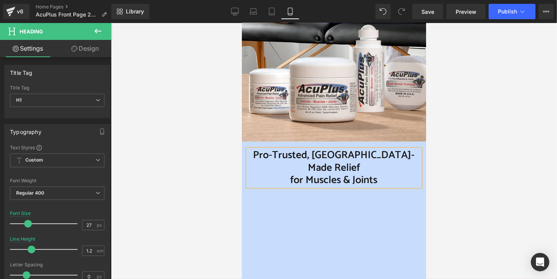
click at [211, 172] on div at bounding box center [334, 151] width 446 height 256
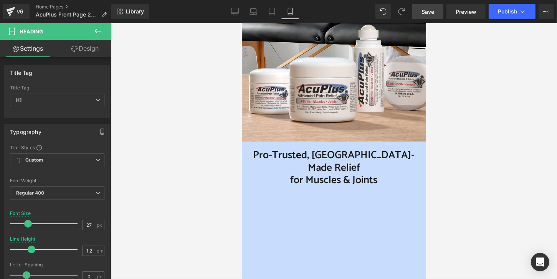
click at [433, 11] on span "Save" at bounding box center [427, 12] width 13 height 8
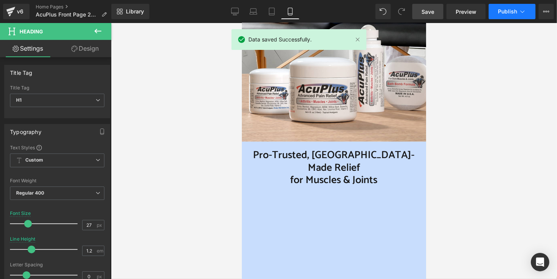
click at [502, 13] on span "Publish" at bounding box center [507, 11] width 19 height 6
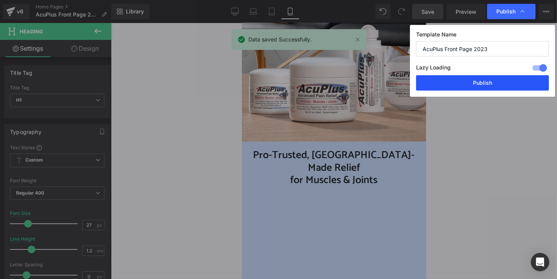
click at [490, 84] on button "Publish" at bounding box center [482, 82] width 133 height 15
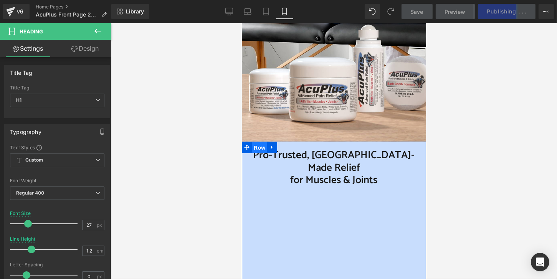
click at [253, 147] on span "Row" at bounding box center [258, 148] width 15 height 12
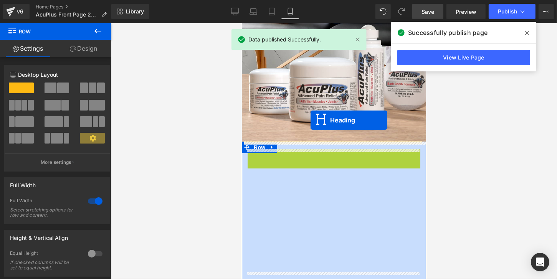
drag, startPoint x: 313, startPoint y: 162, endPoint x: 310, endPoint y: 120, distance: 42.3
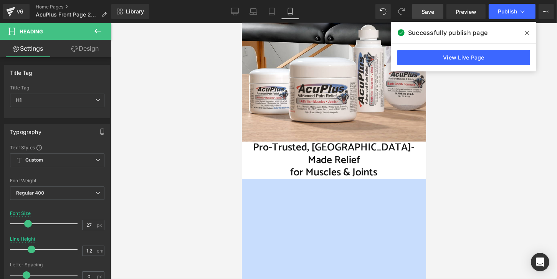
click at [99, 30] on icon at bounding box center [97, 30] width 9 height 9
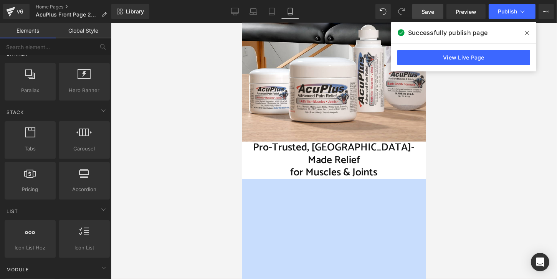
click at [31, 30] on link "Elements" at bounding box center [28, 30] width 56 height 15
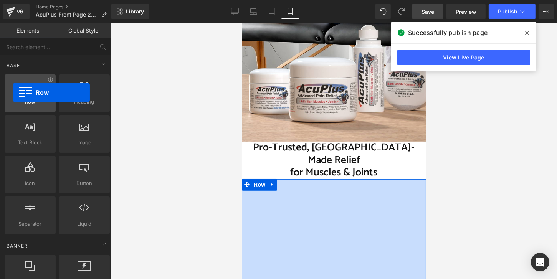
drag, startPoint x: 34, startPoint y: 95, endPoint x: 13, endPoint y: 92, distance: 20.9
click at [13, 92] on div at bounding box center [30, 89] width 46 height 17
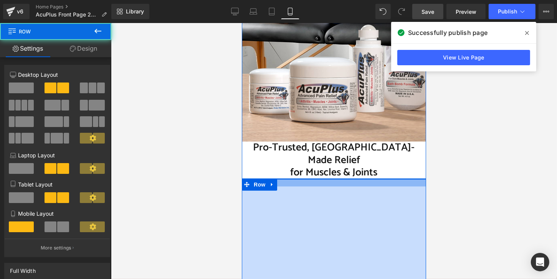
click at [283, 179] on div at bounding box center [333, 182] width 184 height 7
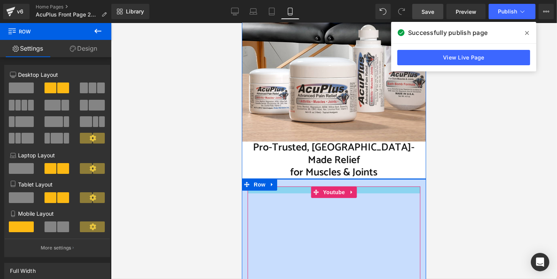
click at [278, 186] on div "Youtube" at bounding box center [333, 238] width 173 height 104
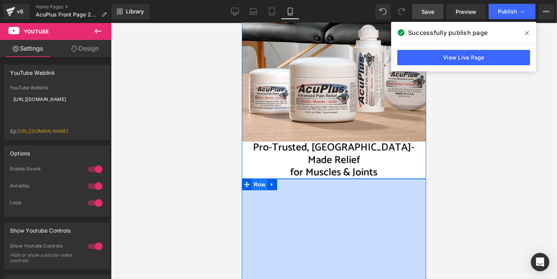
click at [256, 178] on span "Row" at bounding box center [258, 184] width 15 height 12
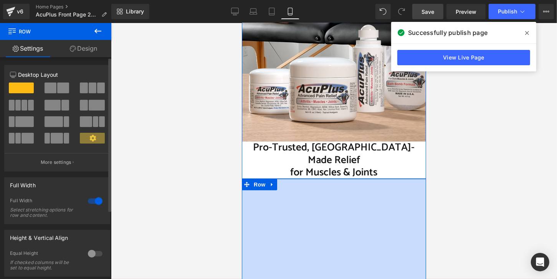
click at [92, 200] on div at bounding box center [95, 201] width 18 height 12
click at [91, 203] on div at bounding box center [95, 201] width 18 height 12
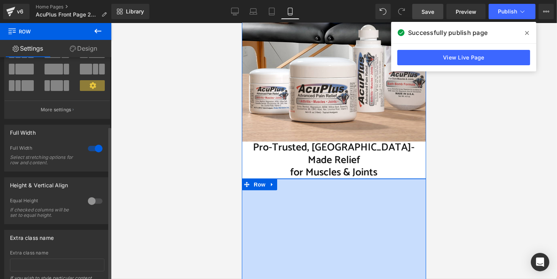
scroll to position [22, 0]
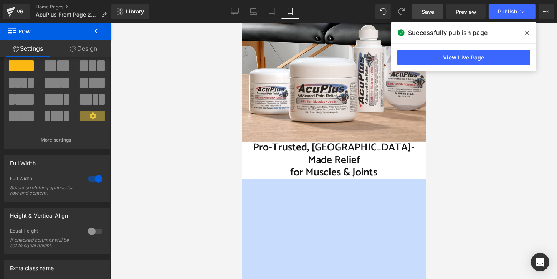
click at [104, 30] on button at bounding box center [97, 31] width 27 height 17
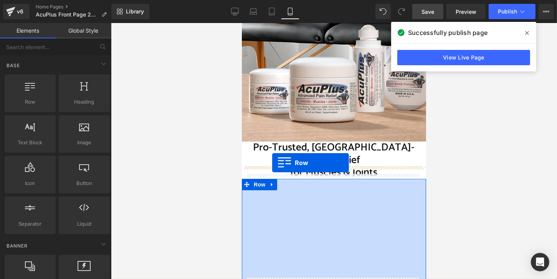
drag, startPoint x: 267, startPoint y: 112, endPoint x: 272, endPoint y: 162, distance: 50.5
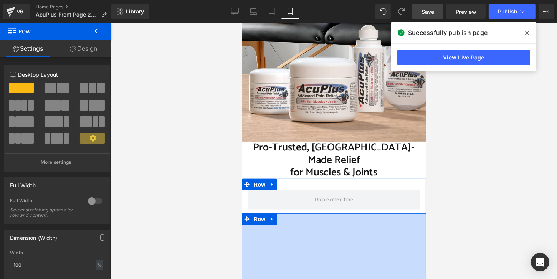
click at [92, 49] on link "Design" at bounding box center [84, 48] width 56 height 17
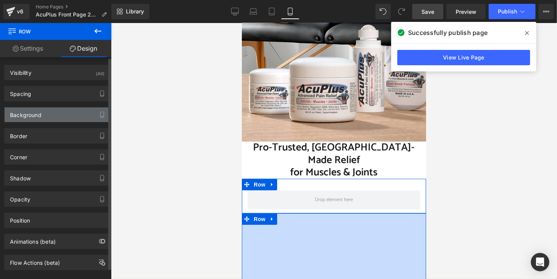
click at [59, 115] on div "Background" at bounding box center [57, 114] width 105 height 15
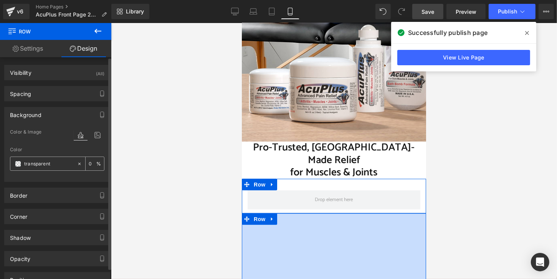
click at [22, 165] on div "transparent" at bounding box center [43, 163] width 66 height 13
click at [19, 164] on span at bounding box center [18, 164] width 6 height 6
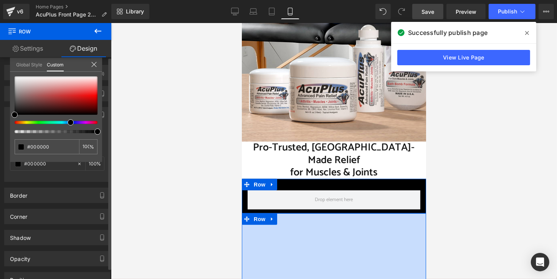
click at [68, 121] on div at bounding box center [53, 122] width 83 height 3
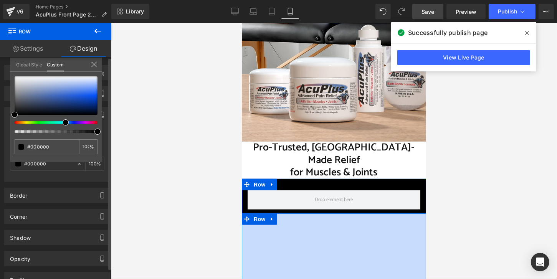
drag, startPoint x: 71, startPoint y: 121, endPoint x: 63, endPoint y: 124, distance: 8.1
click at [63, 124] on span at bounding box center [66, 122] width 6 height 6
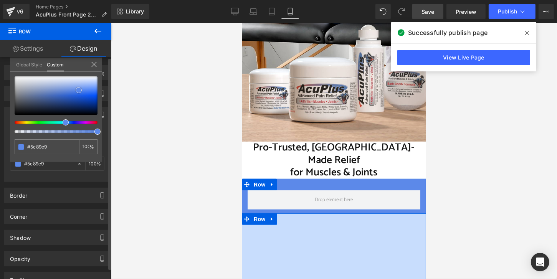
click at [79, 90] on div at bounding box center [56, 95] width 83 height 38
click at [79, 95] on div at bounding box center [56, 95] width 83 height 38
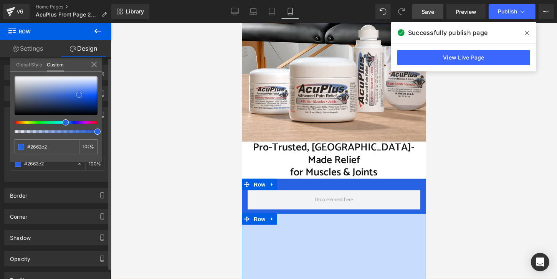
click at [58, 99] on div at bounding box center [56, 95] width 83 height 38
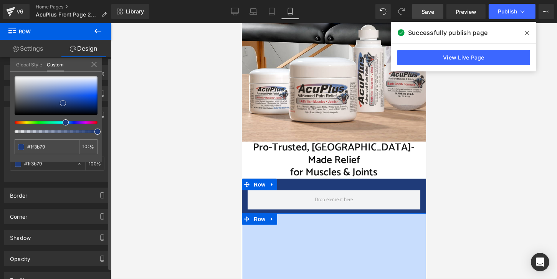
click at [63, 103] on div at bounding box center [56, 95] width 83 height 38
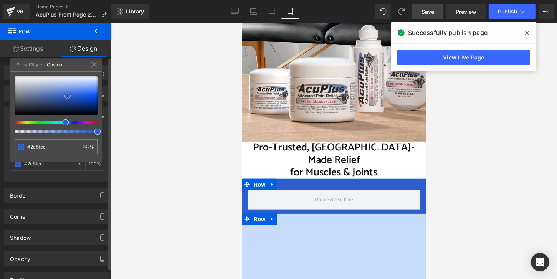
click at [68, 96] on div at bounding box center [56, 95] width 83 height 38
click at [63, 102] on div at bounding box center [56, 95] width 83 height 38
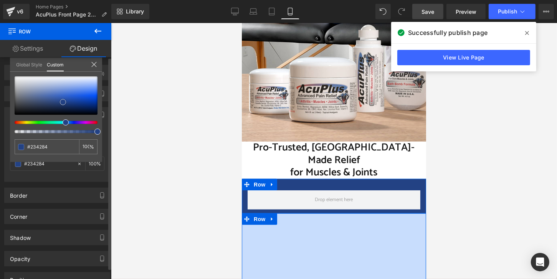
click at [63, 104] on span at bounding box center [63, 102] width 6 height 6
click at [71, 101] on div at bounding box center [56, 95] width 83 height 38
click at [60, 101] on div at bounding box center [56, 95] width 83 height 38
click at [72, 102] on div at bounding box center [56, 95] width 83 height 38
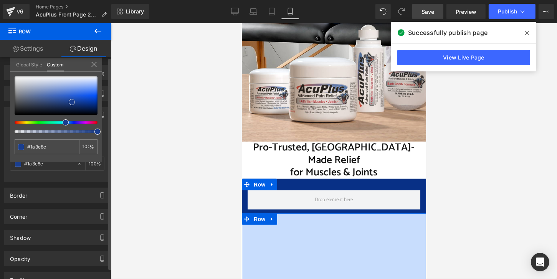
click at [88, 104] on div at bounding box center [56, 95] width 83 height 38
click at [90, 106] on div at bounding box center [56, 95] width 83 height 38
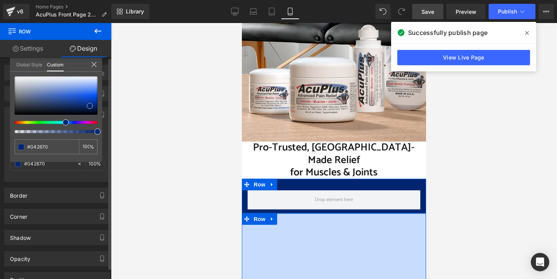
click at [90, 107] on span at bounding box center [90, 106] width 6 height 6
click at [91, 108] on span at bounding box center [90, 106] width 6 height 6
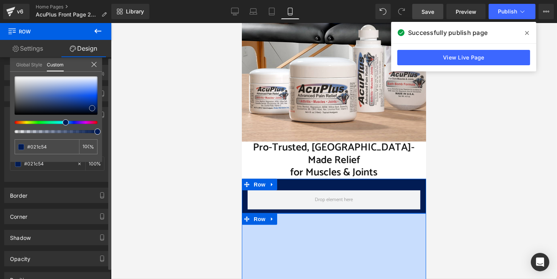
click at [92, 108] on div at bounding box center [56, 95] width 83 height 38
click at [91, 107] on span at bounding box center [92, 108] width 6 height 6
click at [90, 106] on span at bounding box center [92, 108] width 6 height 6
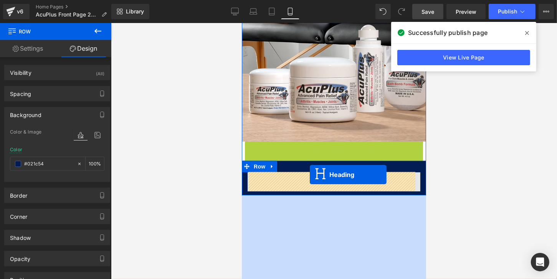
drag, startPoint x: 312, startPoint y: 155, endPoint x: 309, endPoint y: 174, distance: 18.9
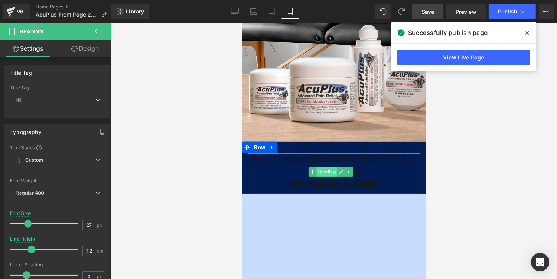
click at [325, 167] on span "Heading" at bounding box center [326, 171] width 21 height 9
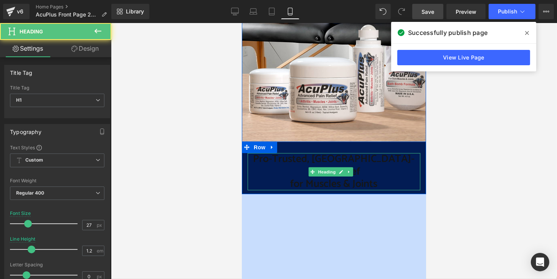
click at [309, 158] on span "Pro-Trusted, [GEOGRAPHIC_DATA]-Made Relief" at bounding box center [334, 165] width 162 height 30
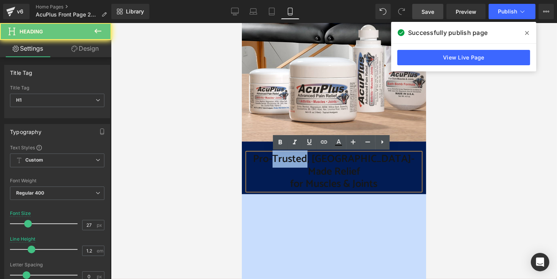
click at [309, 158] on span "Pro-Trusted, [GEOGRAPHIC_DATA]-Made Relief" at bounding box center [334, 165] width 162 height 30
click at [333, 162] on span "Pro-Trusted, [GEOGRAPHIC_DATA]-Made Relief" at bounding box center [334, 165] width 162 height 30
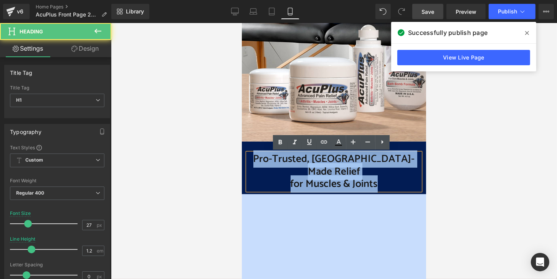
drag, startPoint x: 265, startPoint y: 158, endPoint x: 388, endPoint y: 170, distance: 123.8
click at [388, 170] on div "Pro-Trusted, [GEOGRAPHIC_DATA]-Made Relief for Muscles & Joints" at bounding box center [333, 171] width 173 height 37
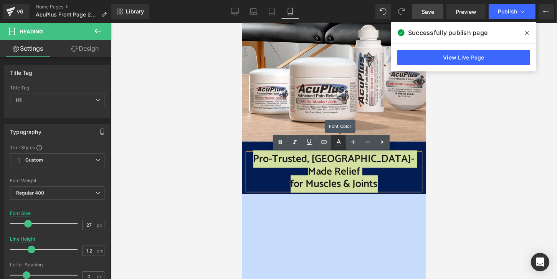
click at [337, 145] on icon at bounding box center [338, 145] width 7 height 1
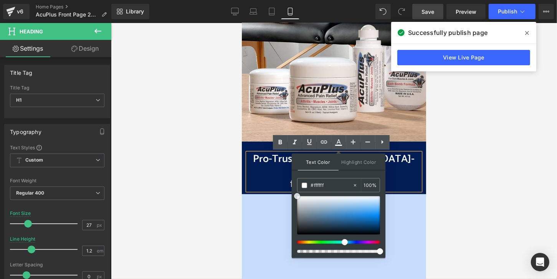
drag, startPoint x: 311, startPoint y: 204, endPoint x: 292, endPoint y: 188, distance: 24.7
click at [293, 188] on div "Text Color Highlight Color #333333 #3d4246 100 % transparent 0 %" at bounding box center [339, 206] width 94 height 104
click at [279, 142] on icon at bounding box center [280, 142] width 9 height 9
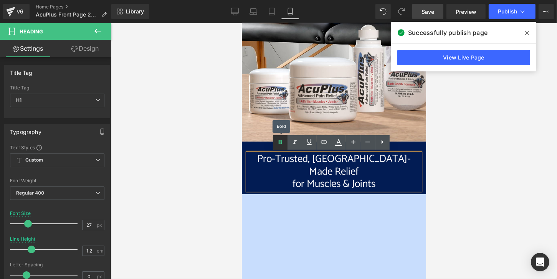
click at [279, 142] on icon at bounding box center [280, 142] width 9 height 9
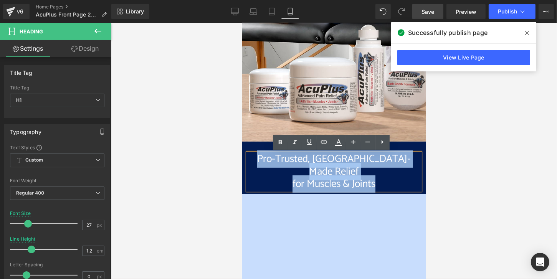
drag, startPoint x: 269, startPoint y: 159, endPoint x: 392, endPoint y: 174, distance: 124.5
click at [392, 174] on div "Pro-Trusted, [GEOGRAPHIC_DATA]-Made Relief for Muscles & Joints" at bounding box center [333, 171] width 173 height 37
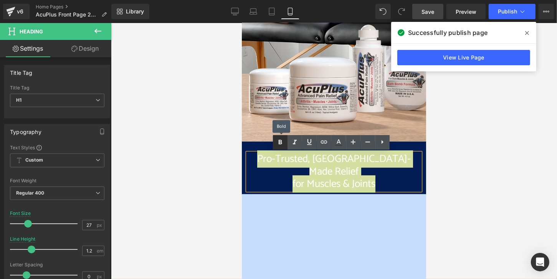
click at [278, 145] on icon at bounding box center [280, 142] width 9 height 9
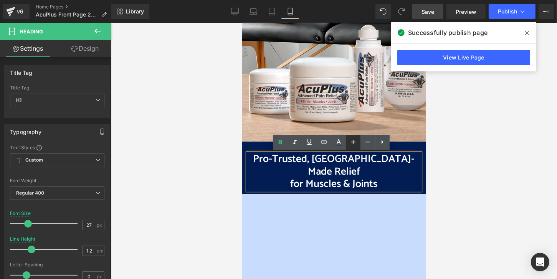
click at [353, 142] on icon at bounding box center [353, 142] width 5 height 5
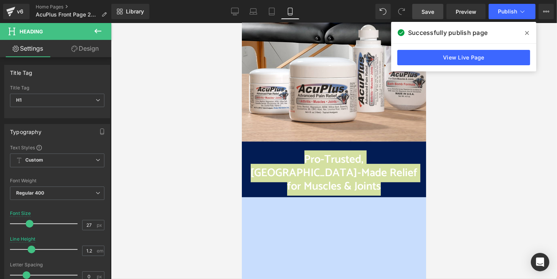
click at [139, 41] on div at bounding box center [334, 151] width 446 height 256
click at [93, 48] on link "Design" at bounding box center [85, 48] width 56 height 17
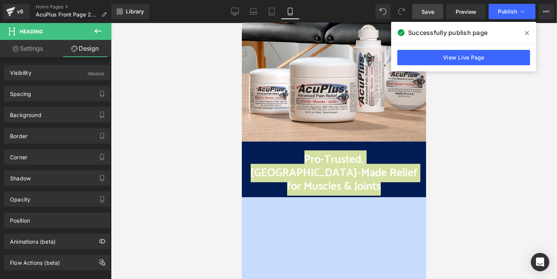
click at [191, 102] on div at bounding box center [334, 151] width 446 height 256
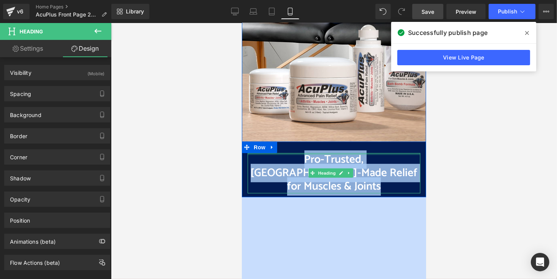
click at [255, 154] on h1 "Pro-Trusted, [GEOGRAPHIC_DATA]-Made Relief" at bounding box center [333, 166] width 173 height 27
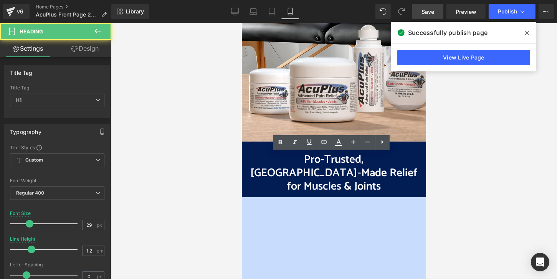
click at [228, 146] on div at bounding box center [334, 151] width 446 height 256
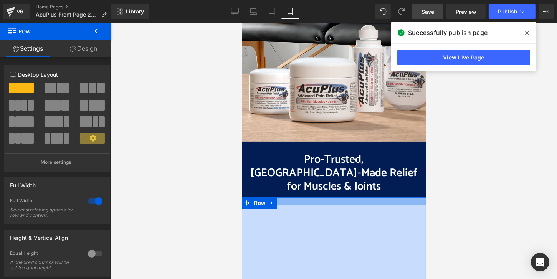
drag, startPoint x: 341, startPoint y: 183, endPoint x: 340, endPoint y: 187, distance: 4.2
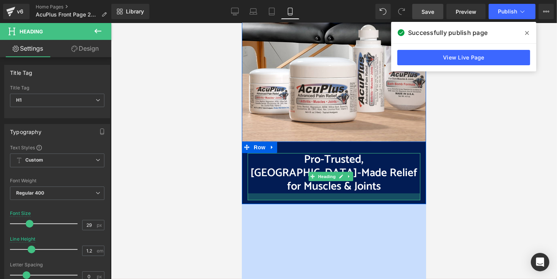
drag, startPoint x: 345, startPoint y: 179, endPoint x: 345, endPoint y: 186, distance: 6.9
click at [345, 193] on div at bounding box center [333, 196] width 173 height 7
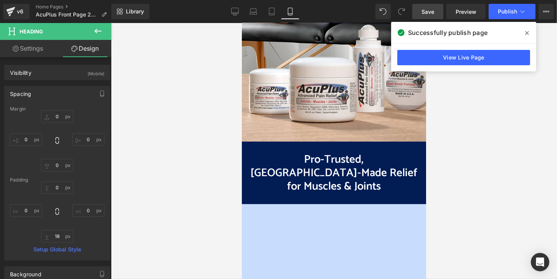
click at [189, 174] on div at bounding box center [334, 151] width 446 height 256
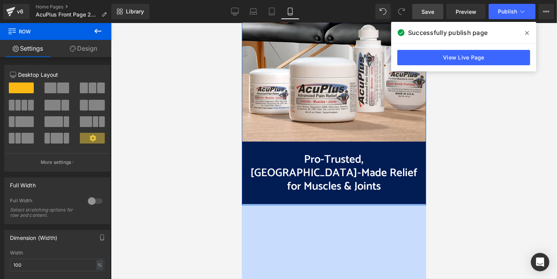
click at [343, 204] on div at bounding box center [333, 204] width 184 height 1
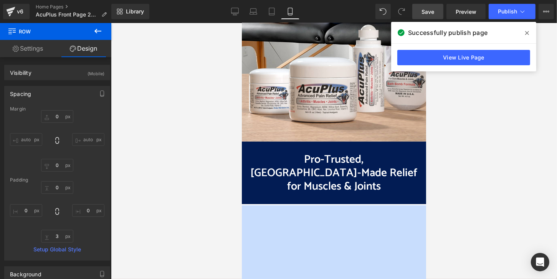
click at [528, 33] on icon at bounding box center [527, 33] width 4 height 6
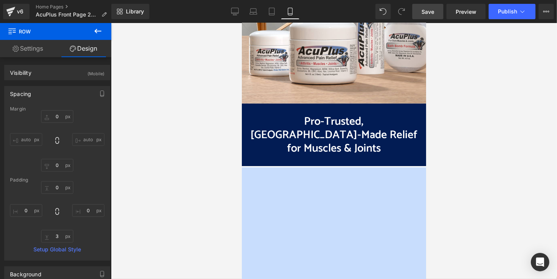
scroll to position [307, 0]
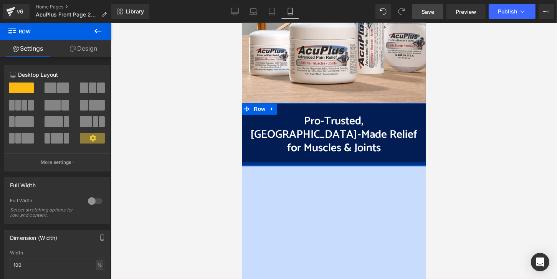
click at [405, 162] on div at bounding box center [333, 164] width 184 height 4
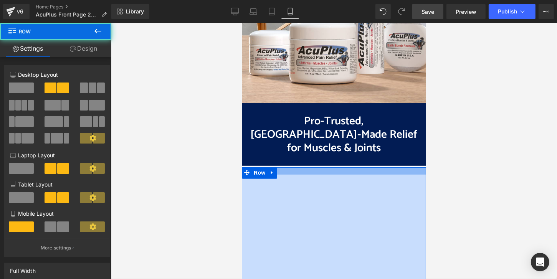
click at [405, 167] on div at bounding box center [333, 170] width 184 height 7
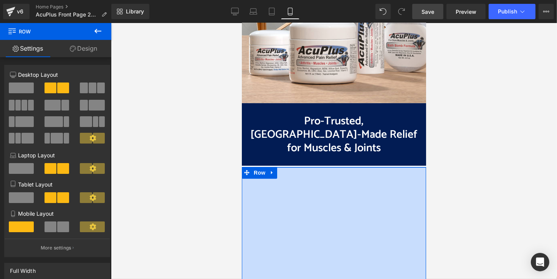
click at [403, 167] on div at bounding box center [333, 170] width 184 height 7
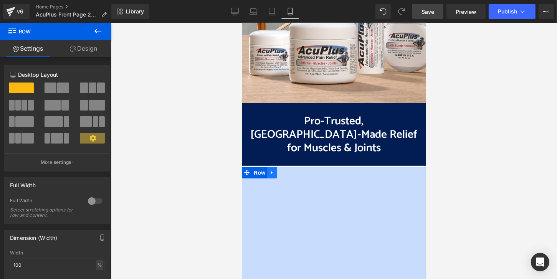
click at [268, 167] on link at bounding box center [272, 173] width 10 height 12
click at [289, 170] on icon at bounding box center [291, 172] width 5 height 5
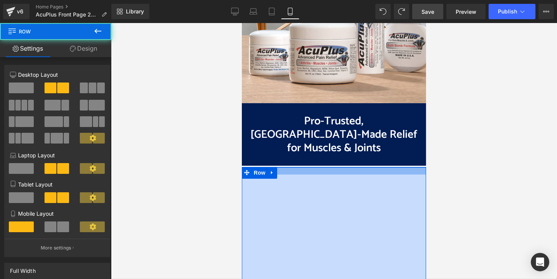
click at [277, 167] on div at bounding box center [333, 170] width 184 height 7
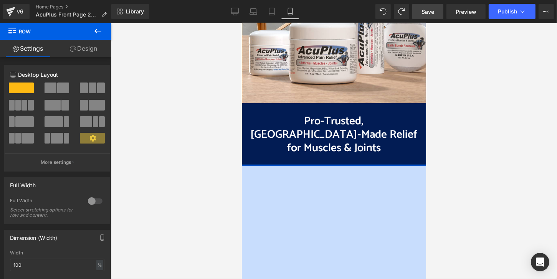
click at [248, 163] on div at bounding box center [333, 164] width 184 height 2
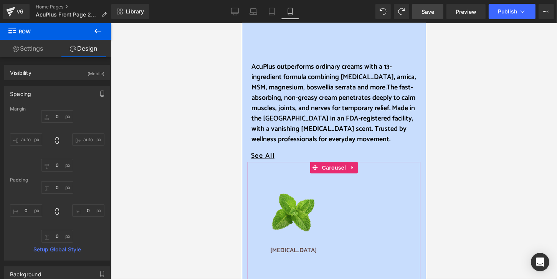
scroll to position [576, 0]
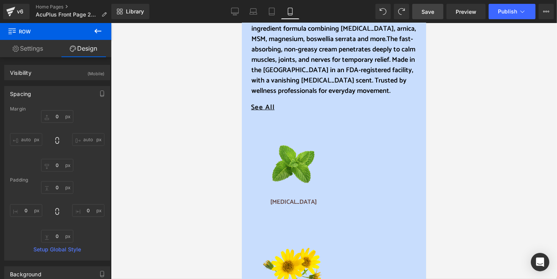
click at [434, 12] on span "Save" at bounding box center [427, 12] width 13 height 8
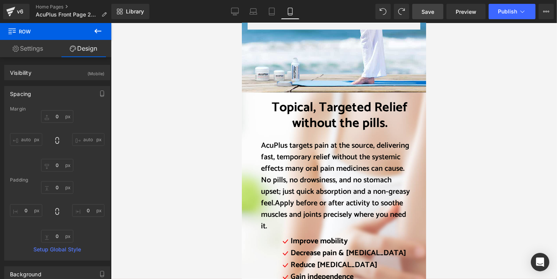
scroll to position [2034, 0]
click at [98, 30] on icon at bounding box center [97, 30] width 9 height 9
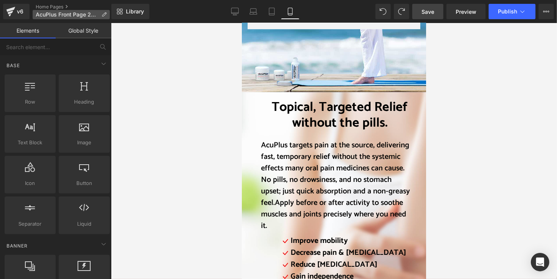
click at [58, 13] on span "AcuPlus Front Page 2023" at bounding box center [67, 15] width 63 height 6
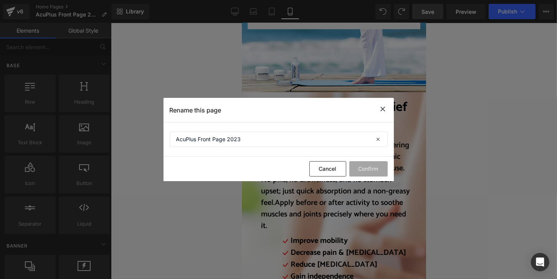
click at [382, 107] on icon at bounding box center [382, 109] width 9 height 10
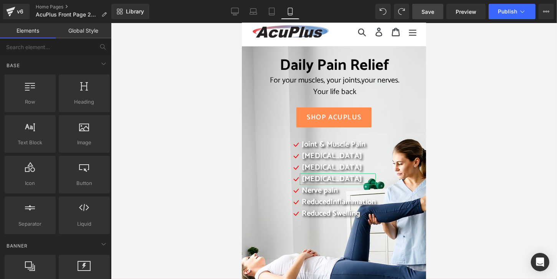
scroll to position [0, 0]
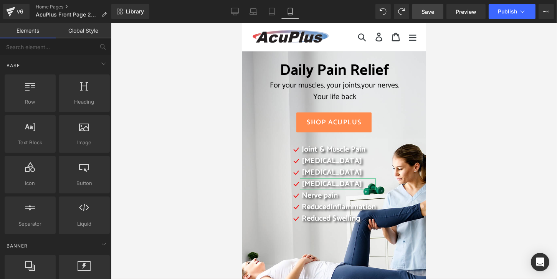
click at [431, 9] on span "Save" at bounding box center [427, 12] width 13 height 8
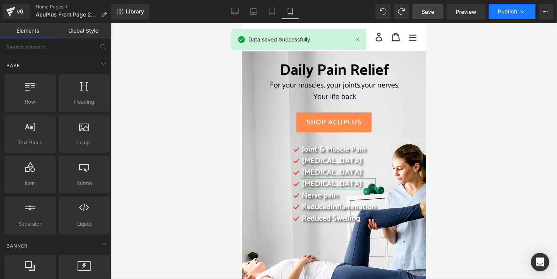
click at [503, 10] on span "Publish" at bounding box center [507, 11] width 19 height 6
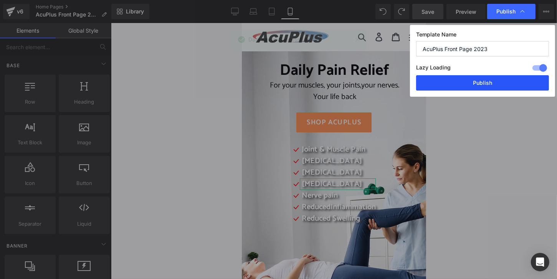
click at [497, 85] on button "Publish" at bounding box center [482, 82] width 133 height 15
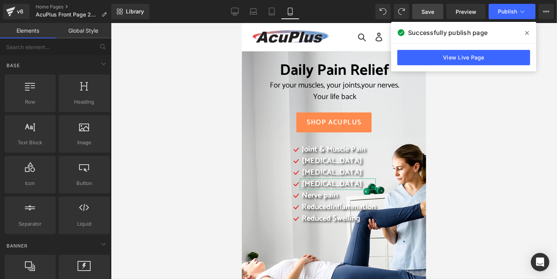
click at [527, 32] on icon at bounding box center [527, 33] width 4 height 4
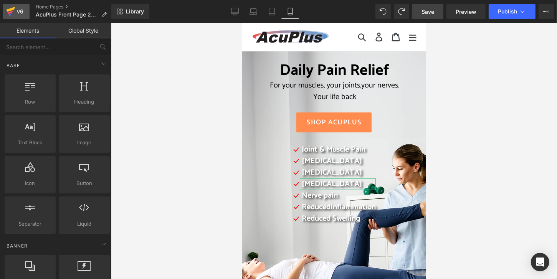
click at [10, 12] on icon at bounding box center [10, 12] width 5 height 3
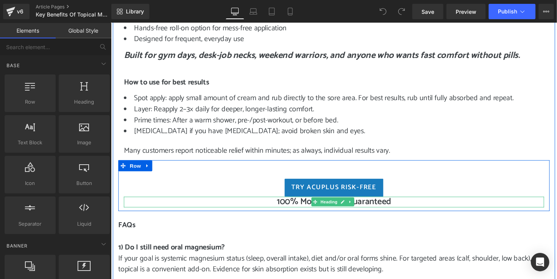
scroll to position [768, 0]
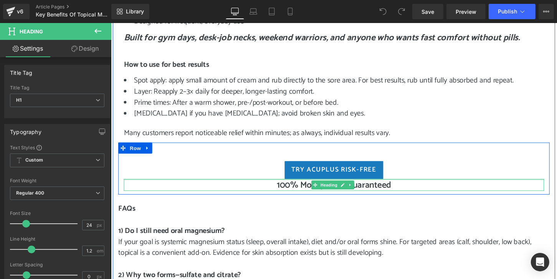
click at [384, 186] on div "100% Money Back Guaranteed Heading" at bounding box center [343, 191] width 438 height 12
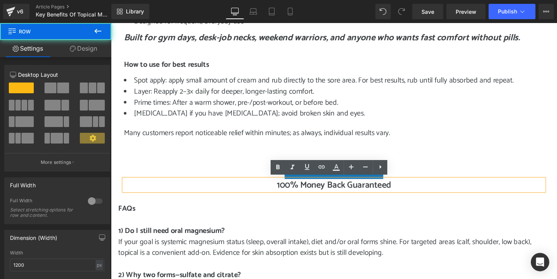
click at [236, 163] on div "Try AcuPlus Risk-Free Button 100% Money Back Guaranteed Heading Row" at bounding box center [342, 174] width 449 height 54
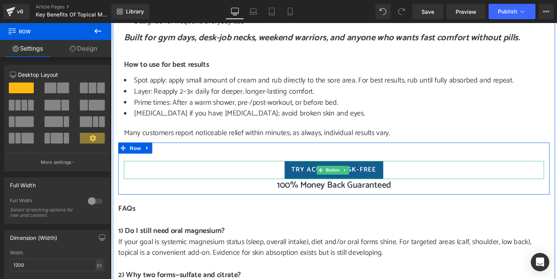
click at [291, 170] on link "Try AcuPlus Risk-Free" at bounding box center [342, 175] width 103 height 19
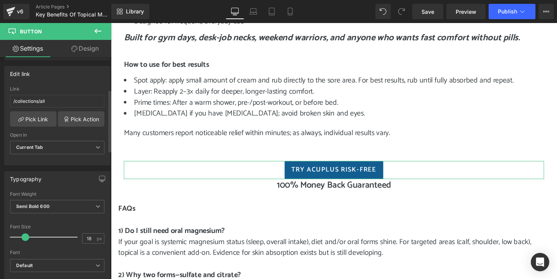
scroll to position [0, 0]
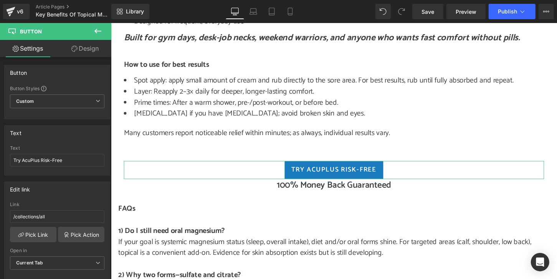
click at [98, 48] on link "Design" at bounding box center [85, 48] width 56 height 17
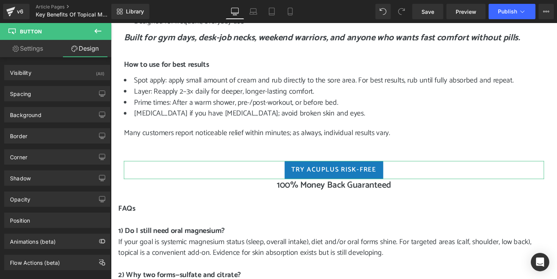
click at [31, 50] on link "Settings" at bounding box center [28, 48] width 56 height 17
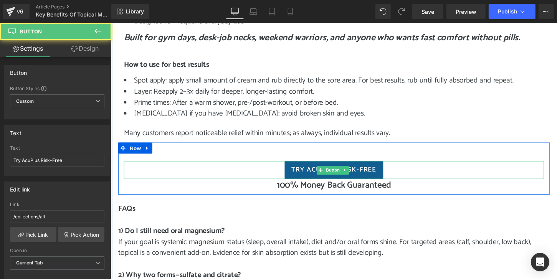
click at [372, 174] on span "Try AcuPlus Risk-Free" at bounding box center [343, 175] width 88 height 10
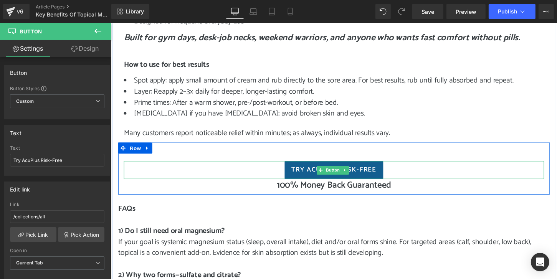
click at [311, 176] on span "Try AcuPlus Risk-Free" at bounding box center [343, 175] width 88 height 10
click at [340, 175] on span "Button" at bounding box center [342, 175] width 18 height 9
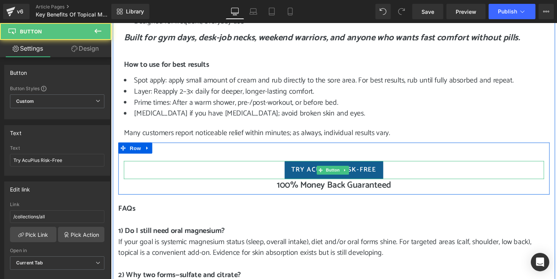
click at [306, 174] on span "Try AcuPlus Risk-Free" at bounding box center [343, 175] width 88 height 10
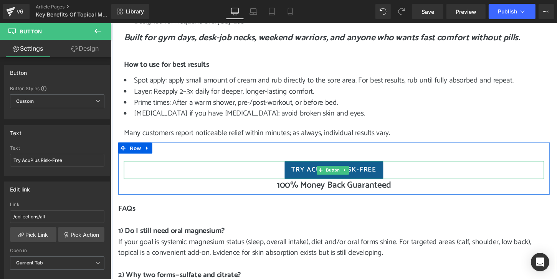
click at [294, 172] on link "Try AcuPlus Risk-Free" at bounding box center [342, 175] width 103 height 19
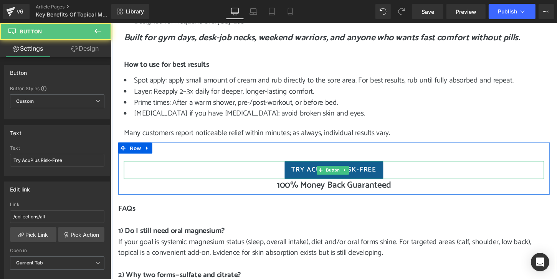
click at [294, 172] on link "Try AcuPlus Risk-Free" at bounding box center [342, 175] width 103 height 19
click at [301, 167] on link "Try AcuPlus Risk-Free" at bounding box center [342, 175] width 103 height 19
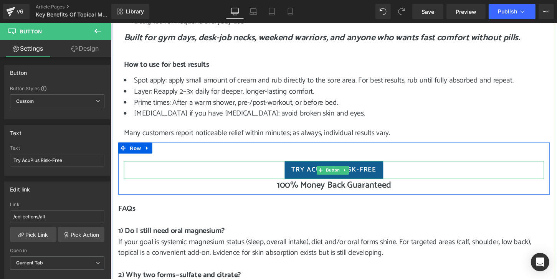
click at [293, 179] on link "Try AcuPlus Risk-Free" at bounding box center [342, 175] width 103 height 19
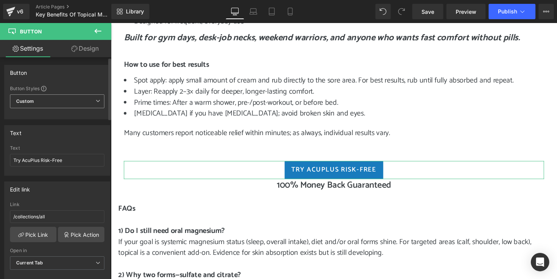
click at [88, 108] on div "Custom Setup Global Style Custom Setup Global Style" at bounding box center [57, 103] width 94 height 18
click at [88, 101] on span "Custom Setup Global Style" at bounding box center [57, 101] width 94 height 14
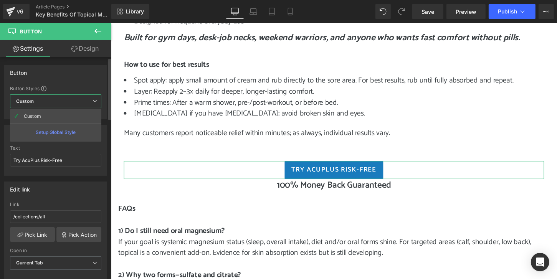
click at [88, 101] on span "Custom Setup Global Style" at bounding box center [55, 101] width 91 height 14
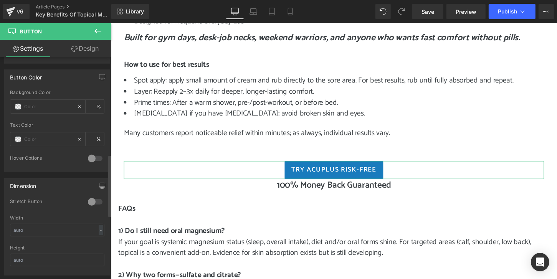
scroll to position [345, 0]
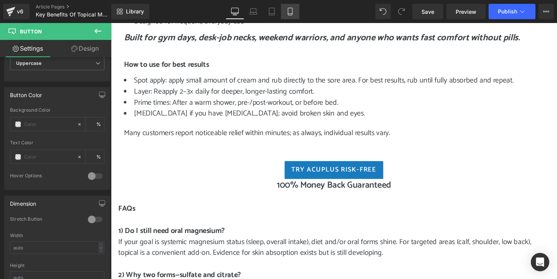
click at [289, 10] on icon at bounding box center [290, 12] width 8 height 8
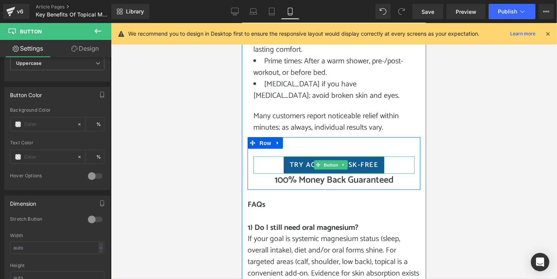
click at [378, 173] on link "Try AcuPlus Risk-Free" at bounding box center [333, 164] width 101 height 17
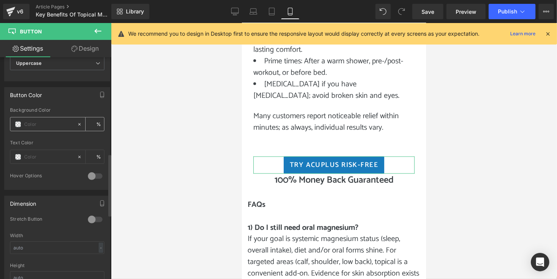
click at [17, 122] on span at bounding box center [18, 124] width 6 height 6
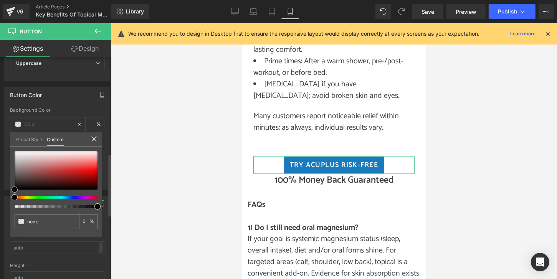
type input "#d90606"
type input "100"
type input "#d90606"
type input "100"
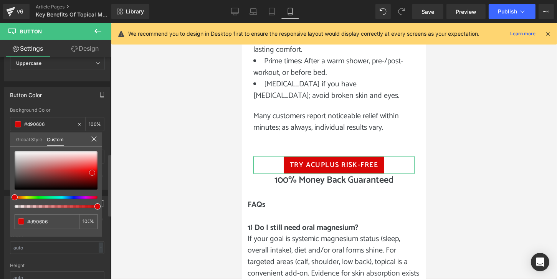
click at [92, 173] on div at bounding box center [56, 170] width 83 height 38
click at [91, 173] on span at bounding box center [92, 173] width 6 height 6
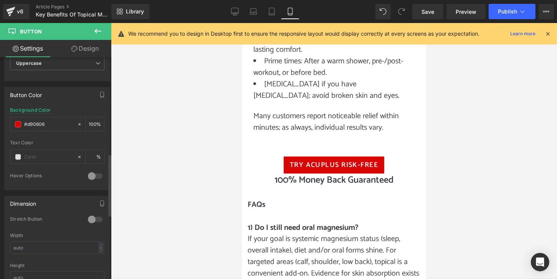
click at [149, 149] on div at bounding box center [334, 151] width 446 height 256
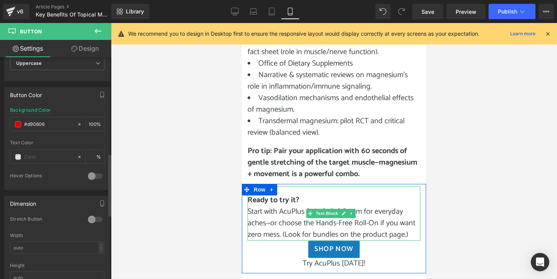
scroll to position [1881, 0]
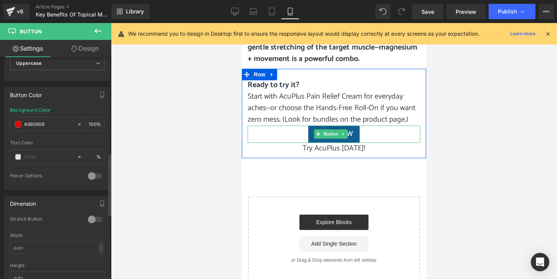
click at [355, 142] on link "Shop Now" at bounding box center [333, 133] width 51 height 17
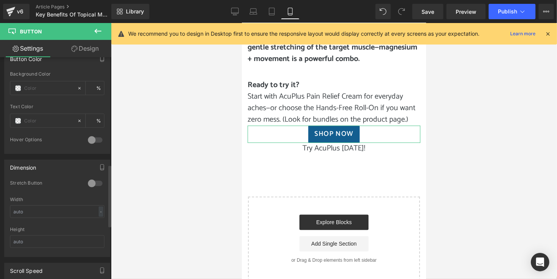
scroll to position [384, 0]
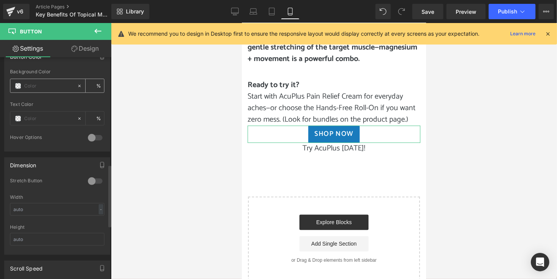
click at [56, 83] on input "text" at bounding box center [48, 86] width 49 height 8
type input "0"
click at [14, 86] on div at bounding box center [43, 85] width 66 height 13
click at [16, 84] on span at bounding box center [18, 86] width 6 height 6
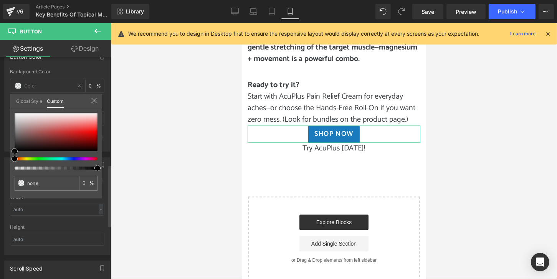
type input "#f71111"
type input "100"
type input "#f71111"
type input "100"
click at [93, 131] on div at bounding box center [56, 132] width 83 height 38
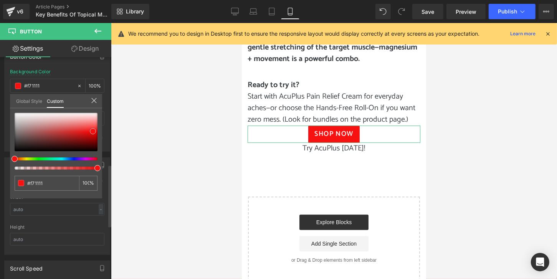
click at [91, 133] on span at bounding box center [93, 131] width 6 height 6
click at [93, 129] on span at bounding box center [93, 131] width 6 height 6
type input "#f61717"
type input "#f52222"
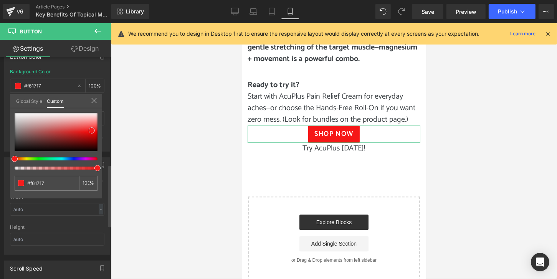
type input "#f52222"
type input "#f62727"
type input "#f72626"
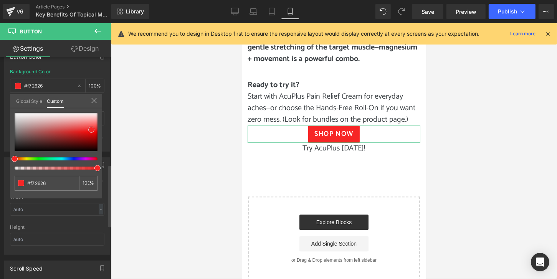
type input "#f82020"
type input "#f91f1f"
type input "#f92424"
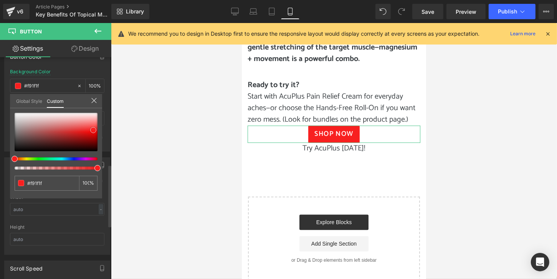
type input "#f92424"
type input "#f92929"
type input "#f92e2e"
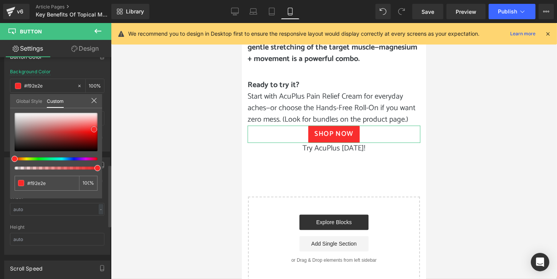
type input "#f91f1f"
type input "#f91515"
type input "#f81010"
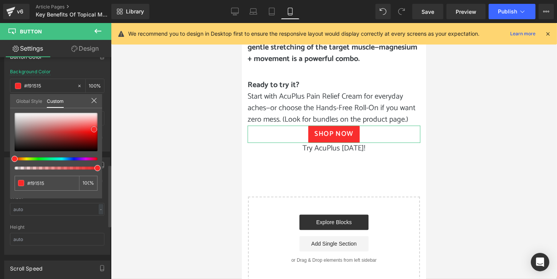
type input "#f81010"
type input "#f71111"
type input "#f61c1c"
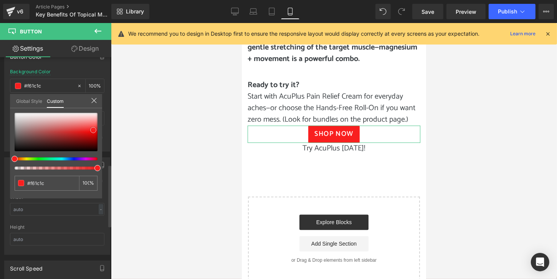
type input "#f91f1f"
type input "#f92424"
type input "#fa2828"
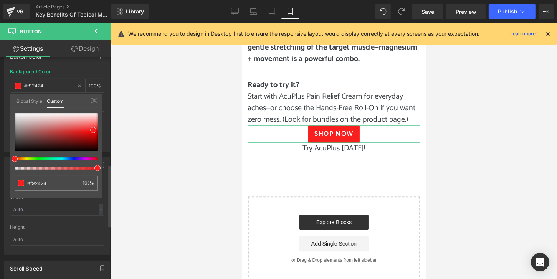
type input "#fa2828"
click at [95, 128] on span at bounding box center [94, 129] width 6 height 6
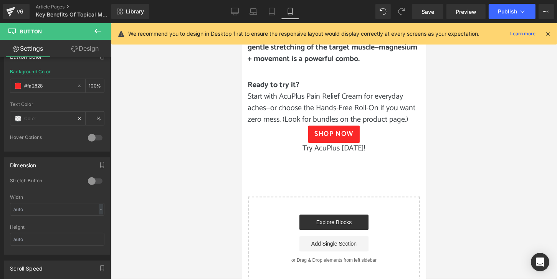
click at [147, 152] on div at bounding box center [334, 151] width 446 height 256
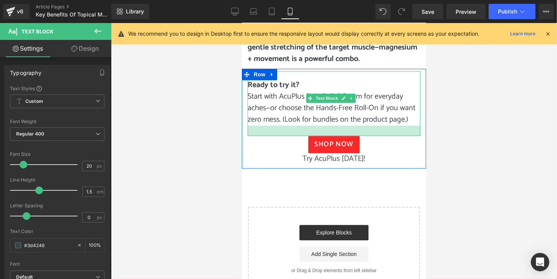
drag, startPoint x: 381, startPoint y: 134, endPoint x: 384, endPoint y: 144, distance: 10.8
click at [384, 135] on div at bounding box center [333, 130] width 173 height 10
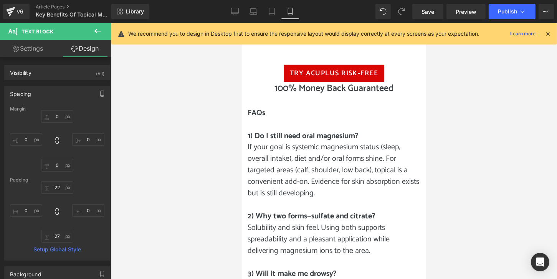
scroll to position [1228, 0]
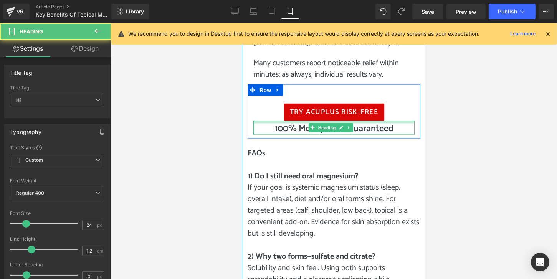
click at [375, 123] on div at bounding box center [333, 122] width 161 height 3
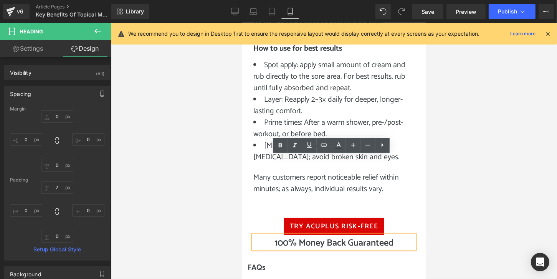
scroll to position [1113, 0]
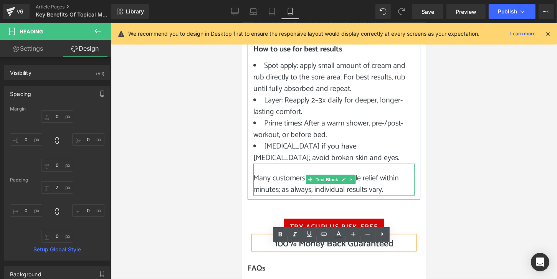
click at [392, 195] on p "Many customers report noticeable relief within minutes; as always, individual r…" at bounding box center [333, 183] width 161 height 23
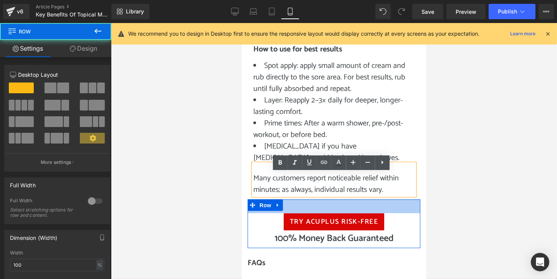
drag, startPoint x: 399, startPoint y: 213, endPoint x: 400, endPoint y: 207, distance: 5.4
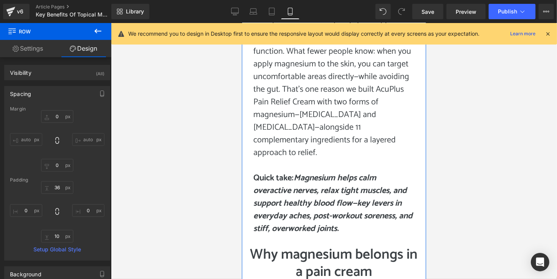
scroll to position [0, 0]
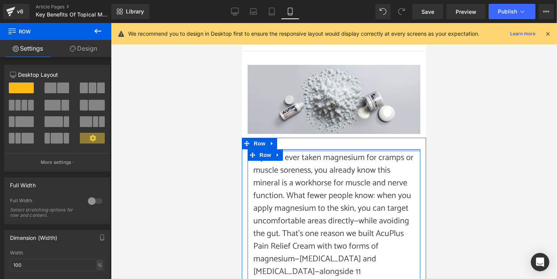
drag, startPoint x: 332, startPoint y: 154, endPoint x: 333, endPoint y: 145, distance: 9.2
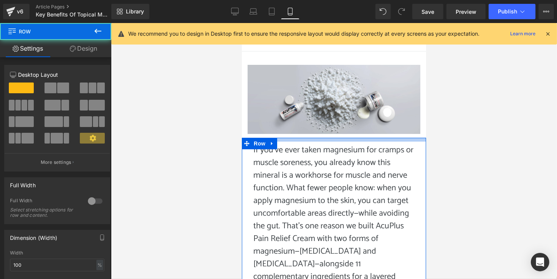
drag, startPoint x: 378, startPoint y: 140, endPoint x: 377, endPoint y: 133, distance: 7.8
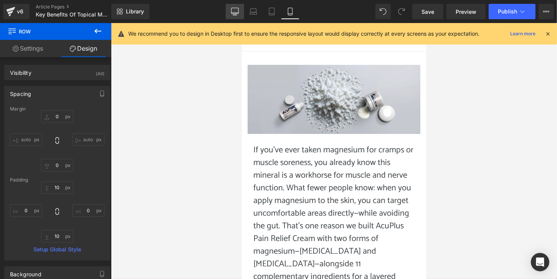
click at [236, 10] on icon at bounding box center [235, 12] width 8 height 8
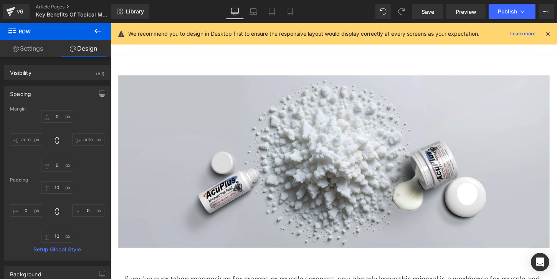
type input "0"
type input "30"
type input "0"
type input "10"
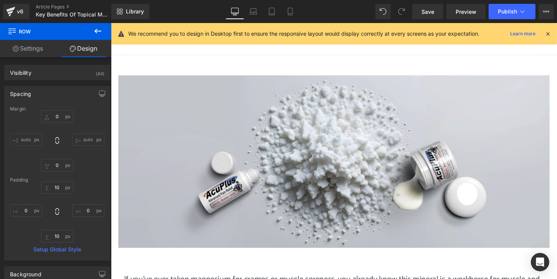
type input "0"
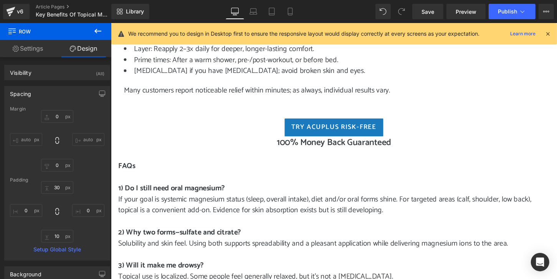
scroll to position [844, 0]
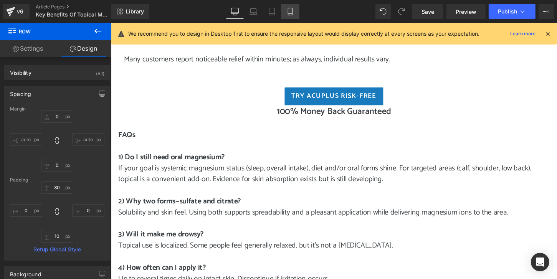
click at [290, 7] on link "Mobile" at bounding box center [290, 11] width 18 height 15
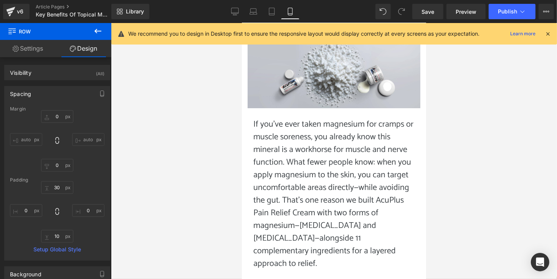
type input "0"
type input "10"
type input "0"
type input "10"
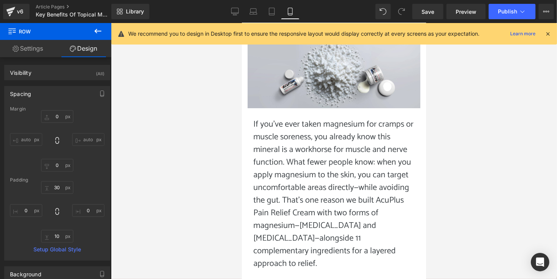
type input "0"
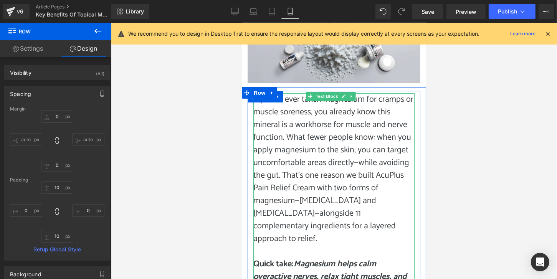
scroll to position [77, 0]
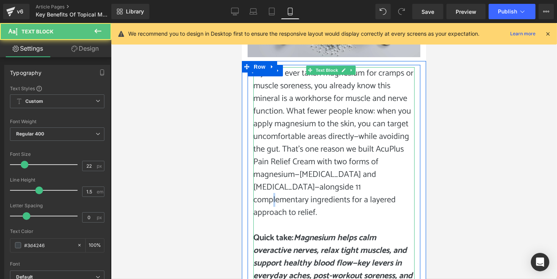
click at [363, 183] on p "If you’ve ever taken magnesium for cramps or muscle soreness, you already know …" at bounding box center [333, 143] width 161 height 152
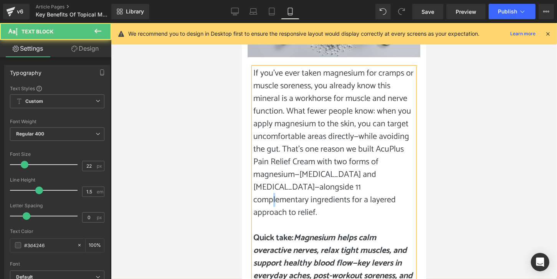
click at [361, 184] on p "If you’ve ever taken magnesium for cramps or muscle soreness, you already know …" at bounding box center [333, 143] width 161 height 152
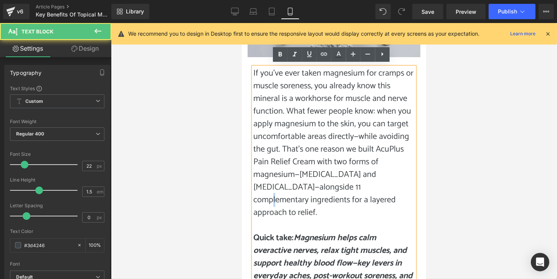
click at [360, 183] on p "If you’ve ever taken magnesium for cramps or muscle soreness, you already know …" at bounding box center [333, 143] width 161 height 152
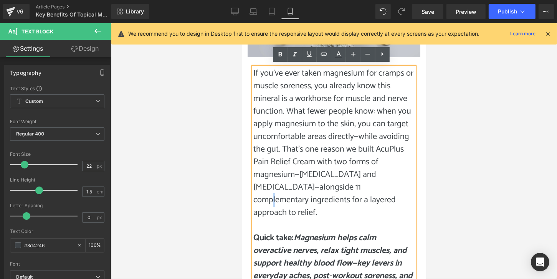
click at [360, 183] on p "If you’ve ever taken magnesium for cramps or muscle soreness, you already know …" at bounding box center [333, 143] width 161 height 152
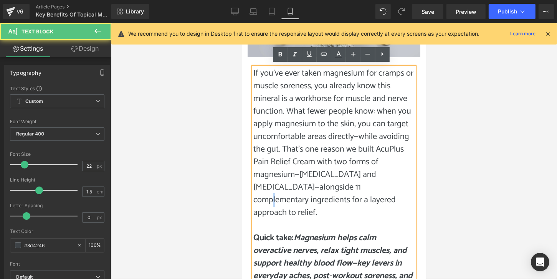
click at [368, 184] on p "If you’ve ever taken magnesium for cramps or muscle soreness, you already know …" at bounding box center [333, 143] width 161 height 152
click at [364, 184] on p "If you’ve ever taken magnesium for cramps or muscle soreness, you already know …" at bounding box center [333, 143] width 161 height 152
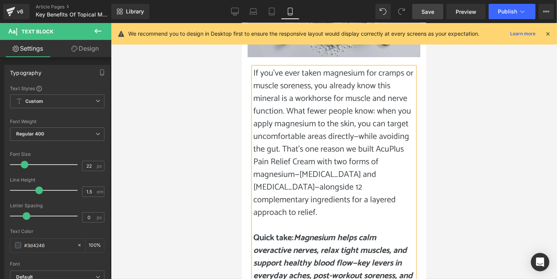
click at [429, 12] on span "Save" at bounding box center [427, 12] width 13 height 8
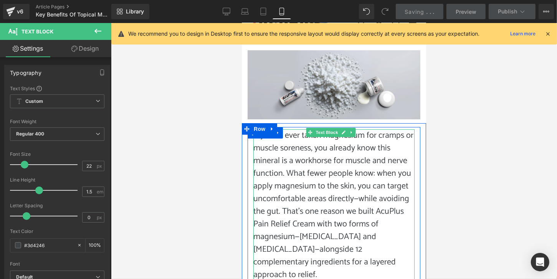
scroll to position [0, 0]
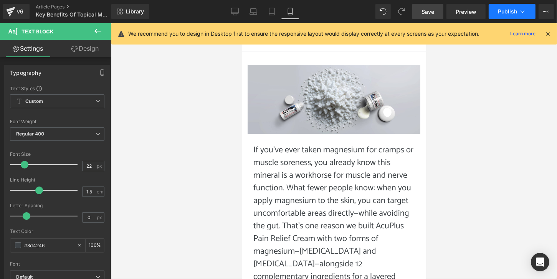
click at [507, 12] on span "Publish" at bounding box center [507, 11] width 19 height 6
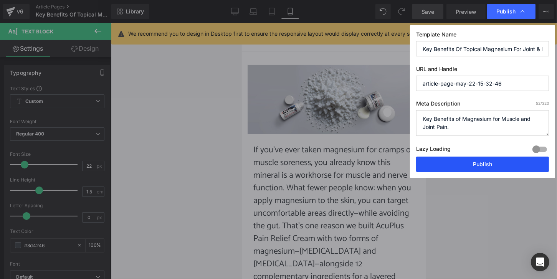
click at [470, 163] on button "Publish" at bounding box center [482, 164] width 133 height 15
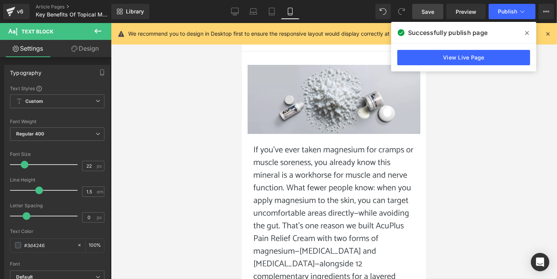
click at [527, 30] on icon at bounding box center [527, 33] width 4 height 6
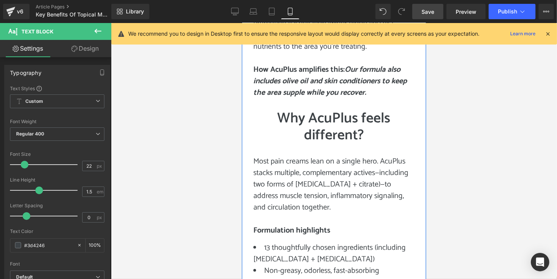
scroll to position [883, 0]
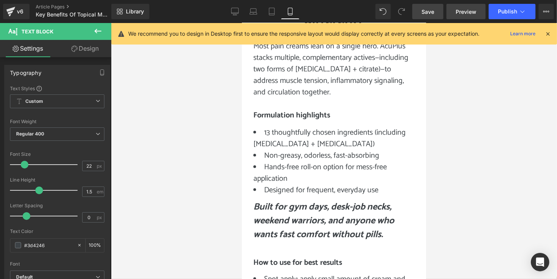
click at [472, 14] on span "Preview" at bounding box center [466, 12] width 21 height 8
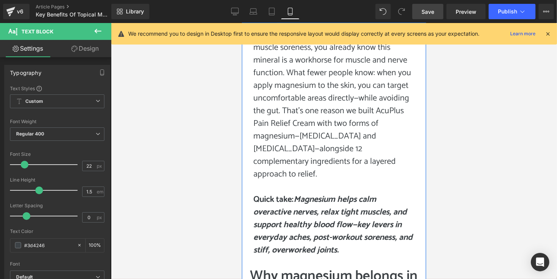
scroll to position [0, 0]
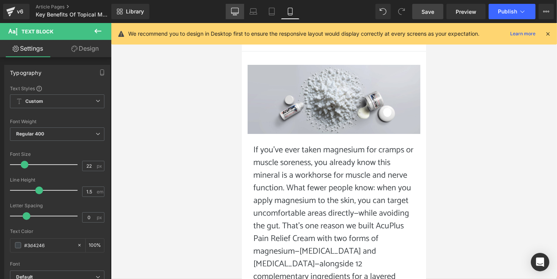
click at [237, 9] on icon at bounding box center [235, 12] width 8 height 8
type input "100"
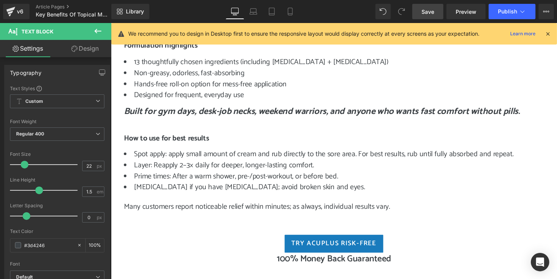
scroll to position [768, 0]
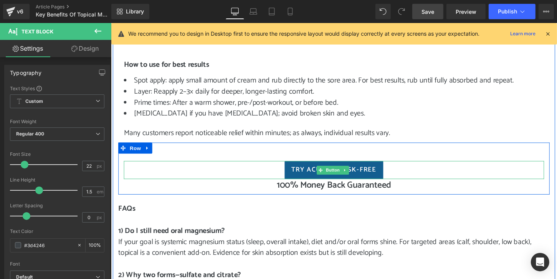
click at [316, 170] on span "Try AcuPlus Risk-Free" at bounding box center [343, 175] width 88 height 10
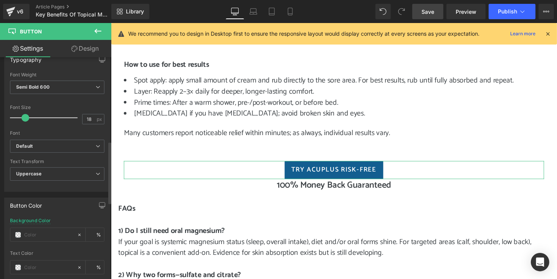
scroll to position [307, 0]
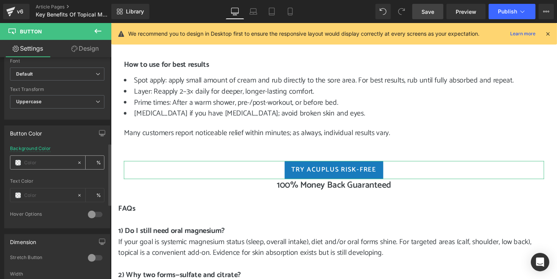
click at [42, 160] on input "text" at bounding box center [48, 163] width 49 height 8
type input "0"
click at [18, 160] on span at bounding box center [18, 163] width 6 height 6
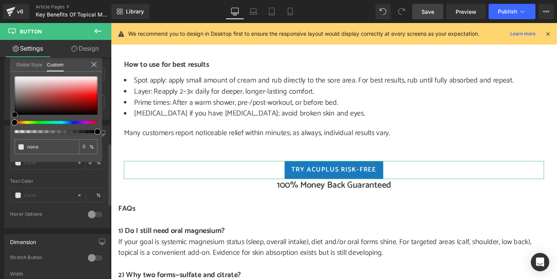
type input "#c80d0d"
type input "100"
type input "#c80d0d"
type input "100"
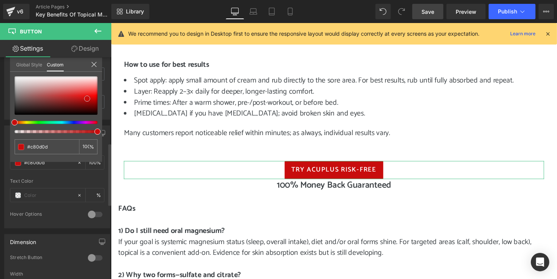
click at [87, 99] on div at bounding box center [56, 95] width 83 height 38
click at [86, 100] on span at bounding box center [87, 99] width 6 height 6
click at [87, 101] on span at bounding box center [87, 99] width 6 height 6
type input "#c40c0c"
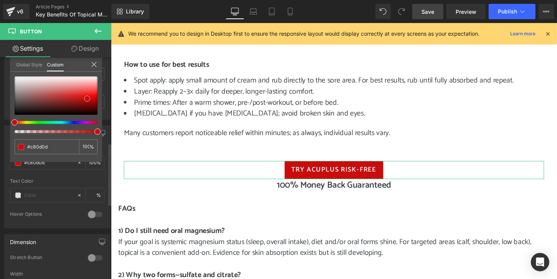
type input "#c40c0c"
type input "#be0d0d"
click at [87, 102] on span at bounding box center [87, 99] width 6 height 6
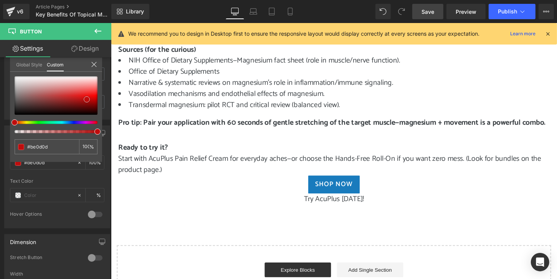
scroll to position [1305, 0]
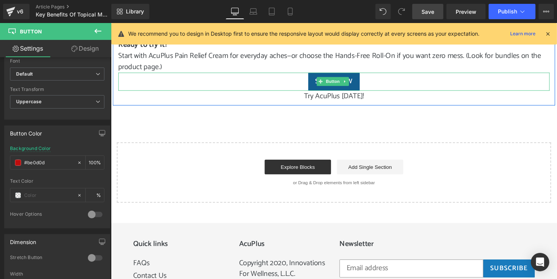
click at [317, 81] on link "Shop Now" at bounding box center [343, 83] width 54 height 19
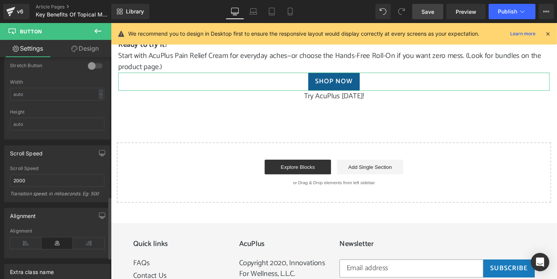
scroll to position [384, 0]
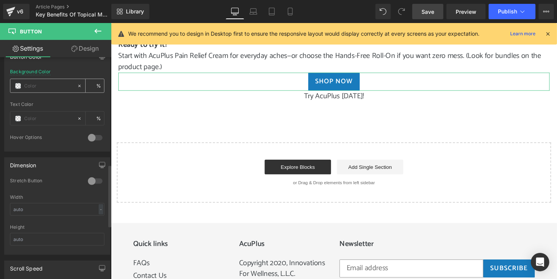
click at [45, 82] on input "text" at bounding box center [48, 86] width 49 height 8
click at [48, 84] on input "text" at bounding box center [48, 86] width 49 height 8
type input "0"
click at [18, 85] on span at bounding box center [18, 86] width 6 height 6
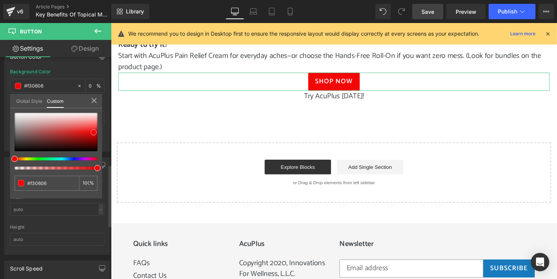
type input "#f30606"
type input "100"
type input "#f30606"
type input "100"
click at [94, 132] on div at bounding box center [56, 132] width 83 height 38
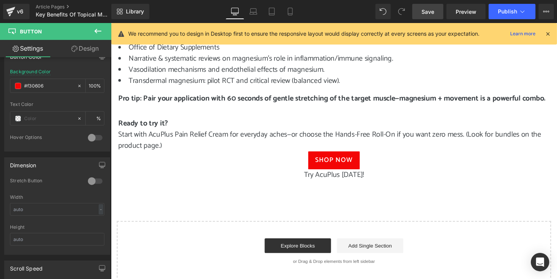
scroll to position [1190, 0]
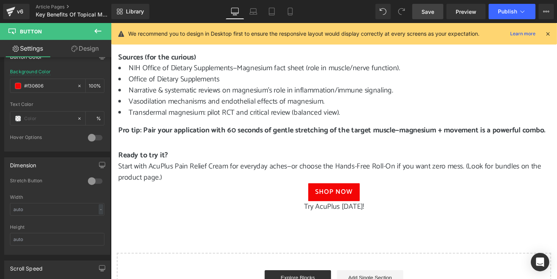
click at [431, 15] on span "Save" at bounding box center [427, 12] width 13 height 8
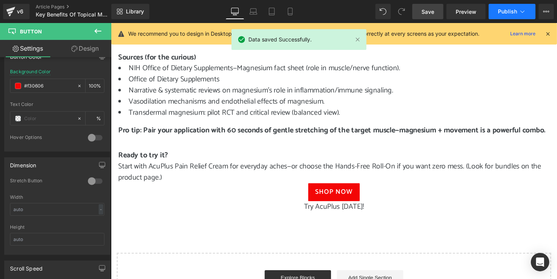
click at [507, 13] on span "Publish" at bounding box center [507, 11] width 19 height 6
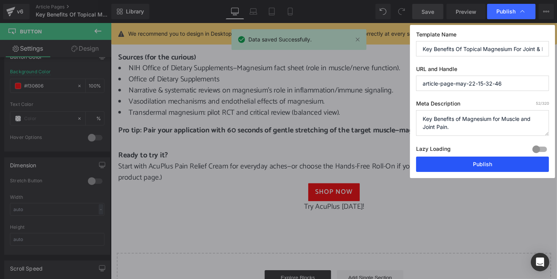
click at [497, 160] on button "Publish" at bounding box center [482, 164] width 133 height 15
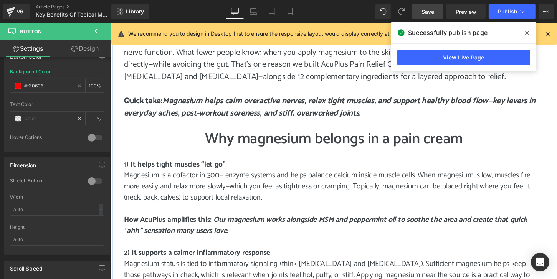
scroll to position [269, 0]
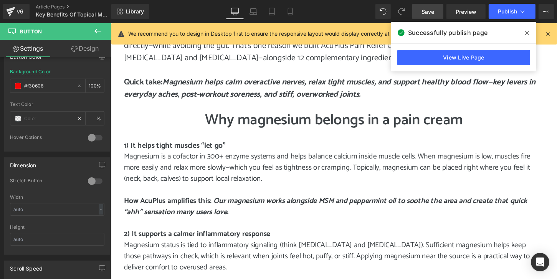
click at [527, 33] on icon at bounding box center [527, 33] width 4 height 4
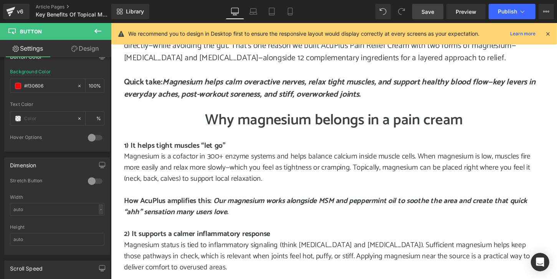
click at [548, 35] on icon at bounding box center [547, 33] width 7 height 7
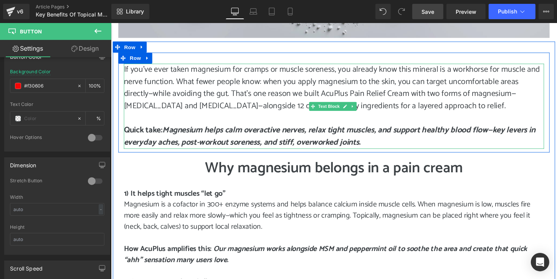
scroll to position [230, 0]
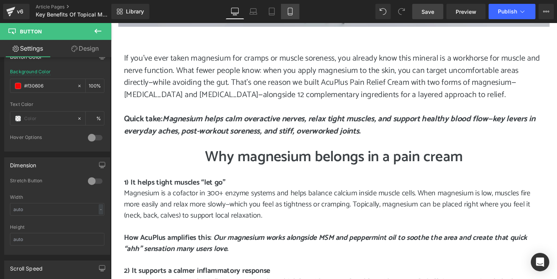
click at [287, 10] on icon at bounding box center [290, 12] width 8 height 8
type input "#fa2828"
type input "100"
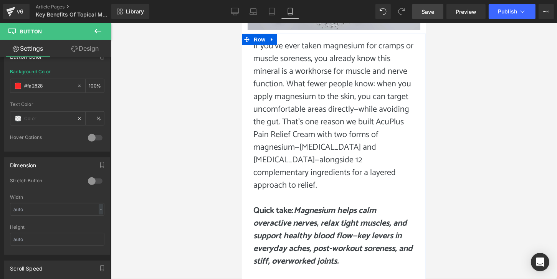
scroll to position [38, 0]
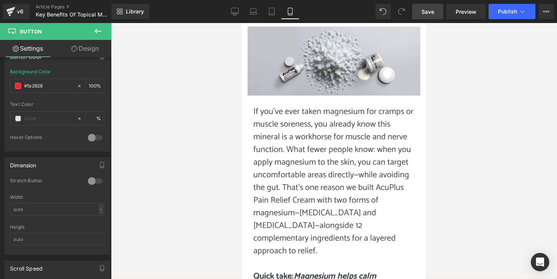
click at [97, 30] on icon at bounding box center [97, 30] width 9 height 9
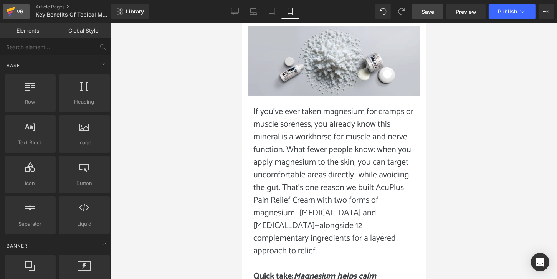
click at [18, 13] on div "v6" at bounding box center [20, 12] width 10 height 10
